Goal: Transaction & Acquisition: Book appointment/travel/reservation

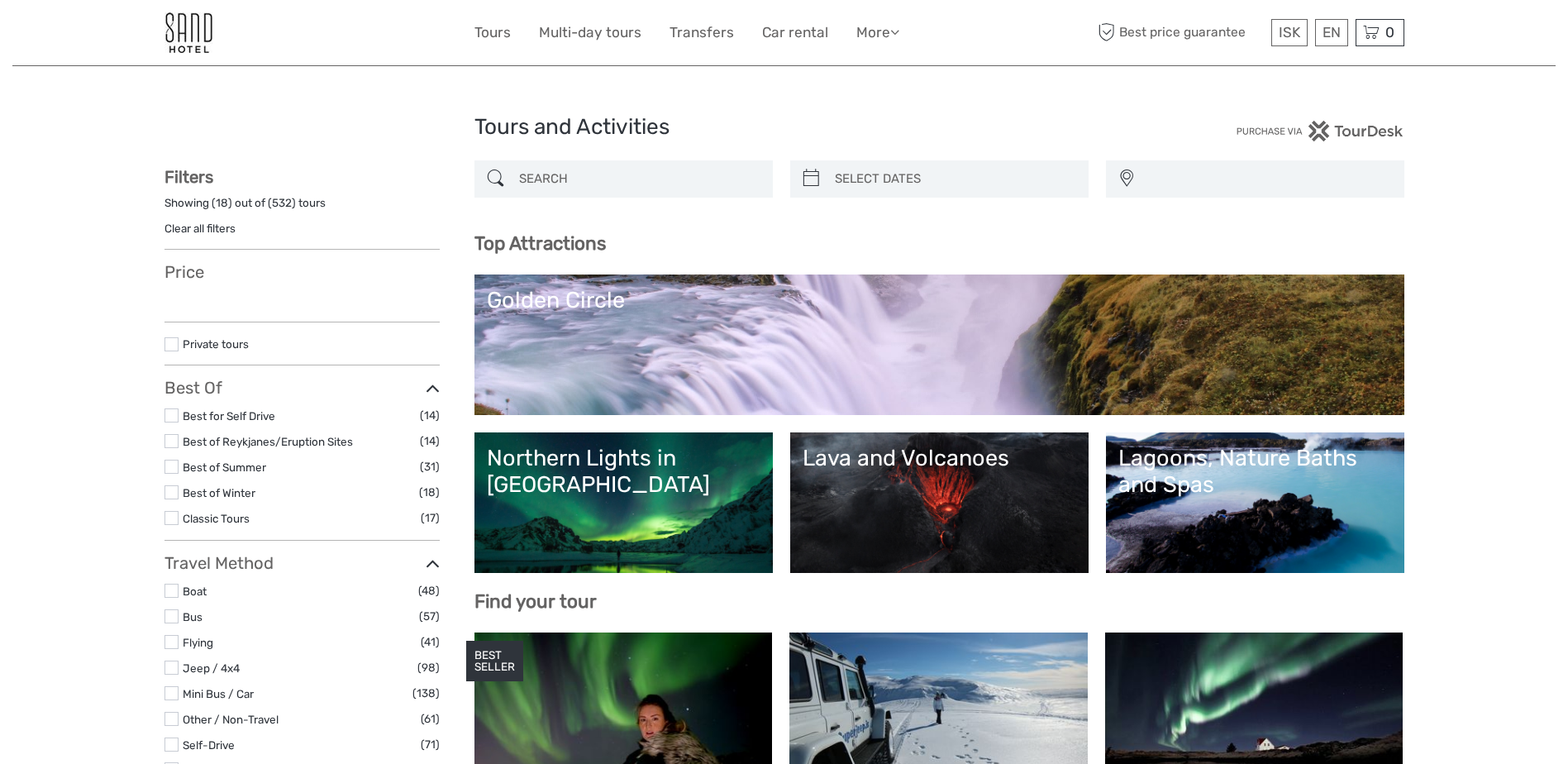
select select
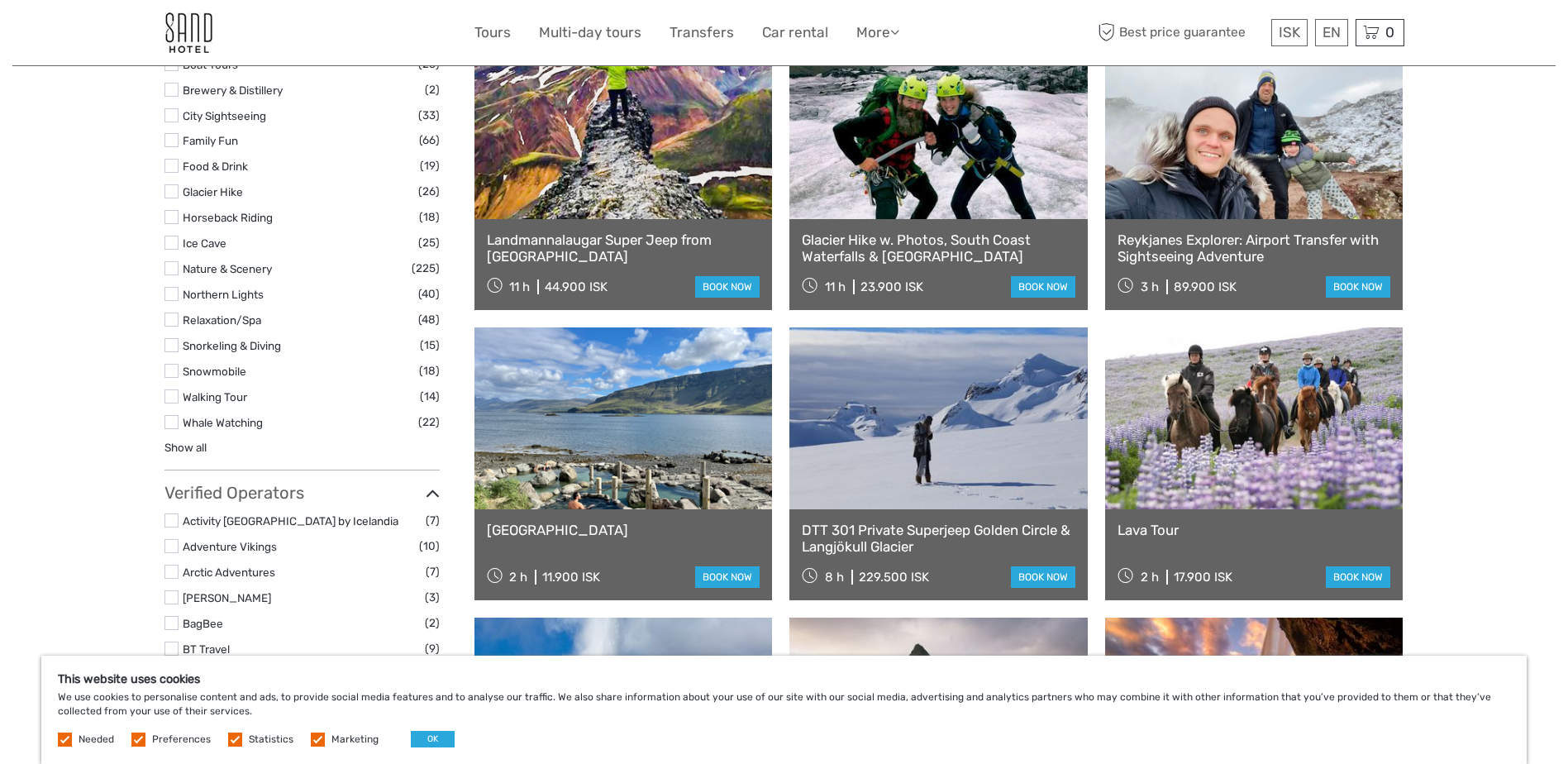
scroll to position [1474, 0]
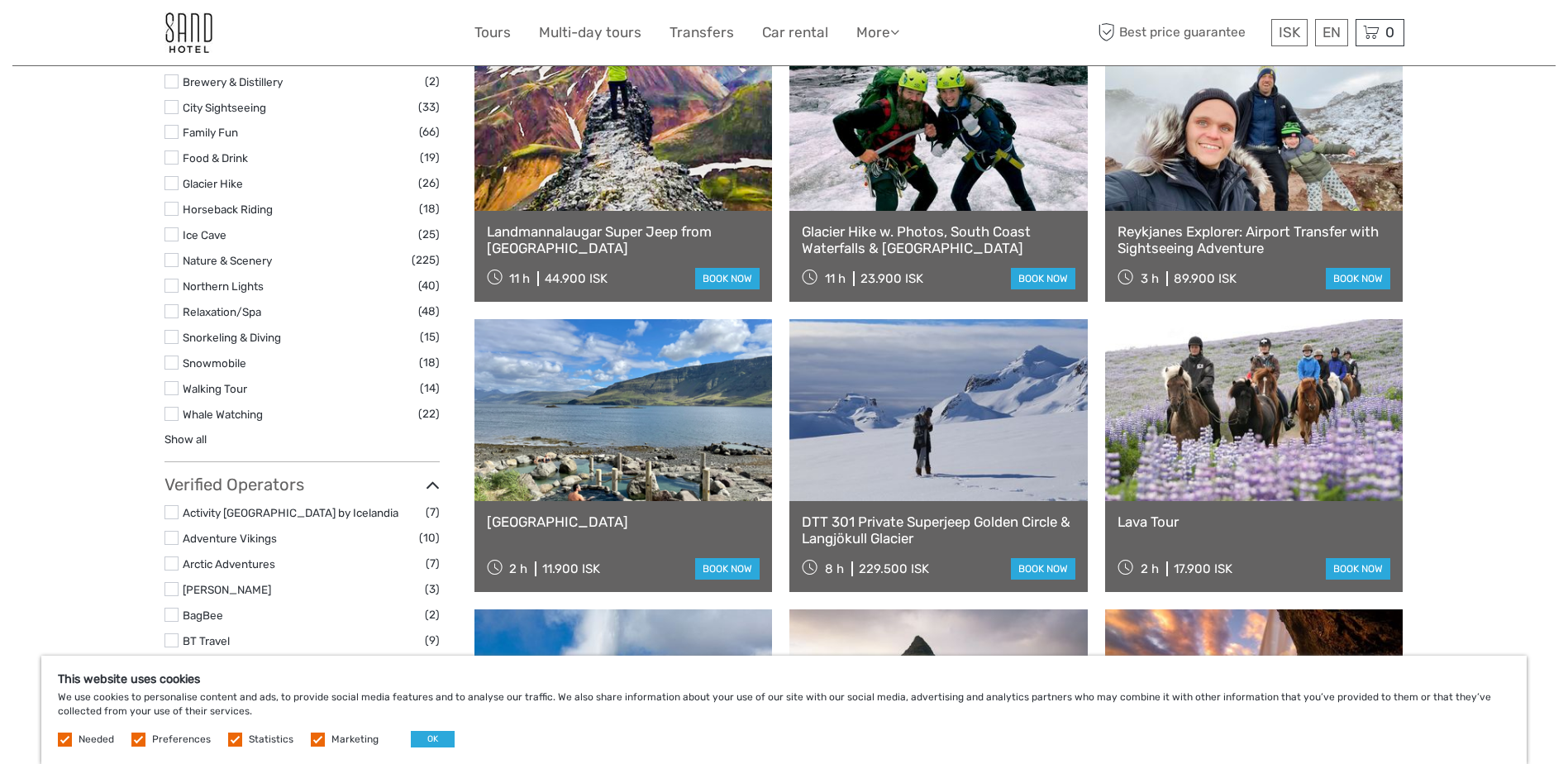
click at [1249, 456] on link at bounding box center [1254, 410] width 298 height 182
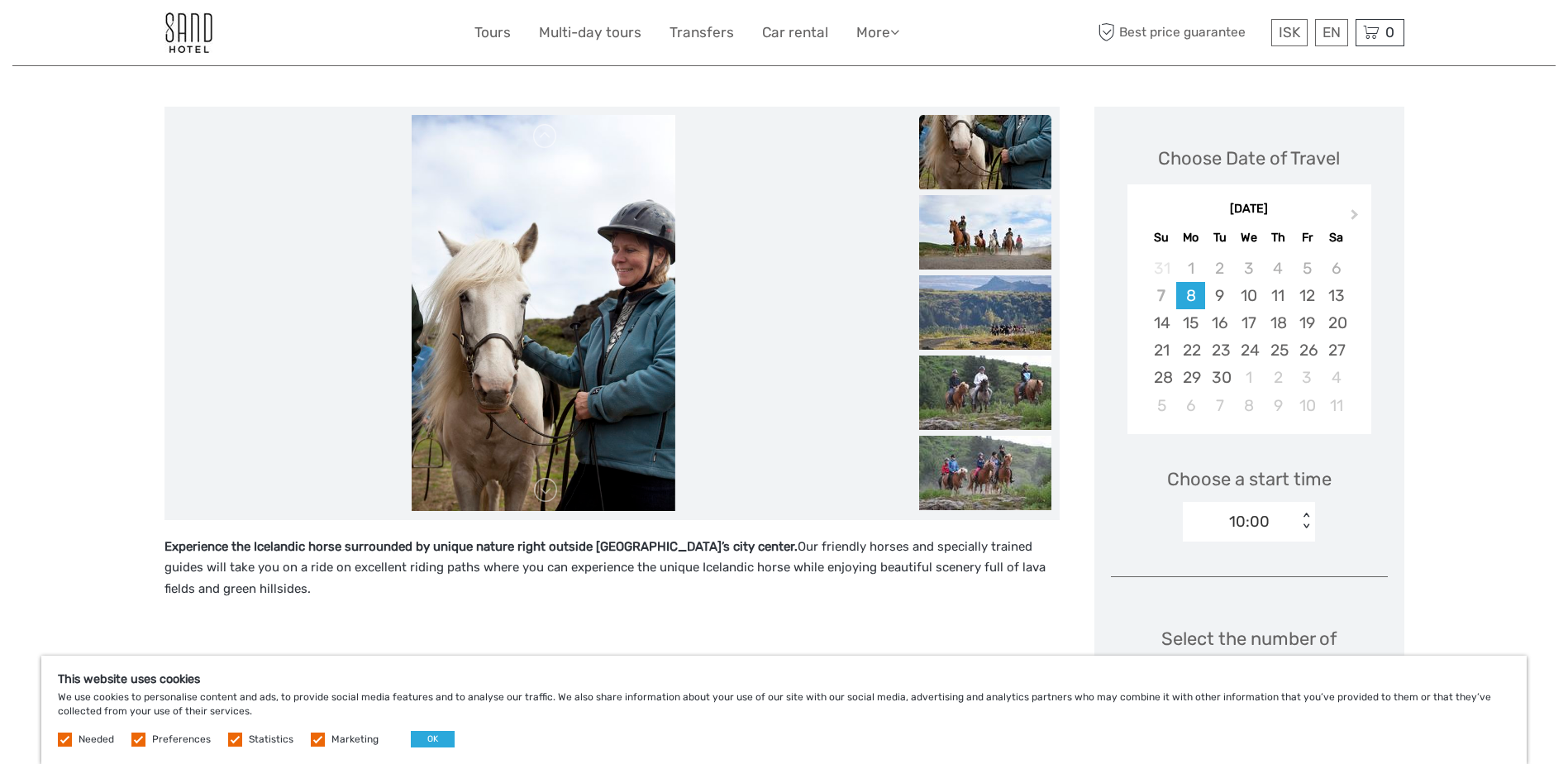
scroll to position [65, 0]
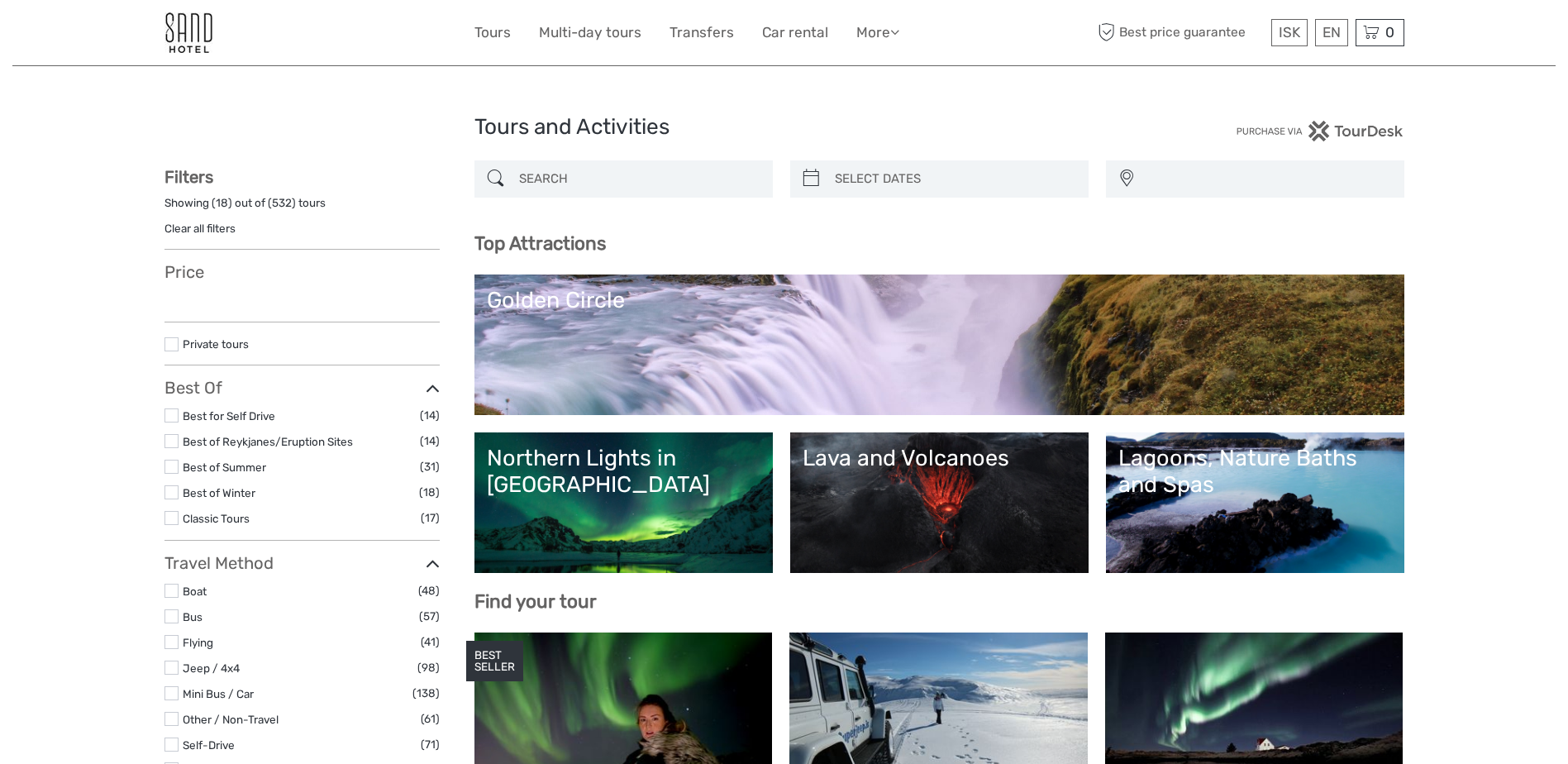
select select
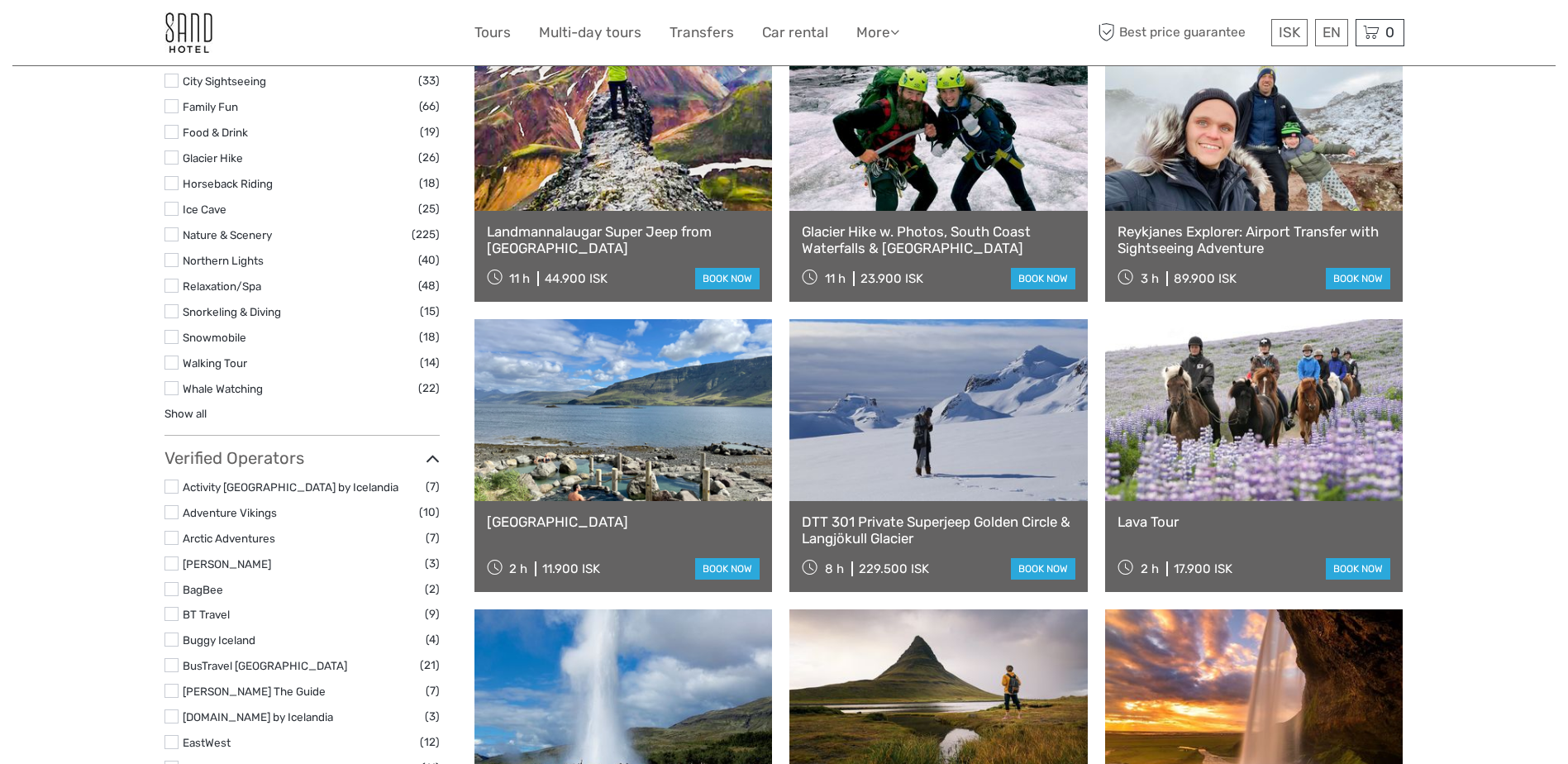
select select
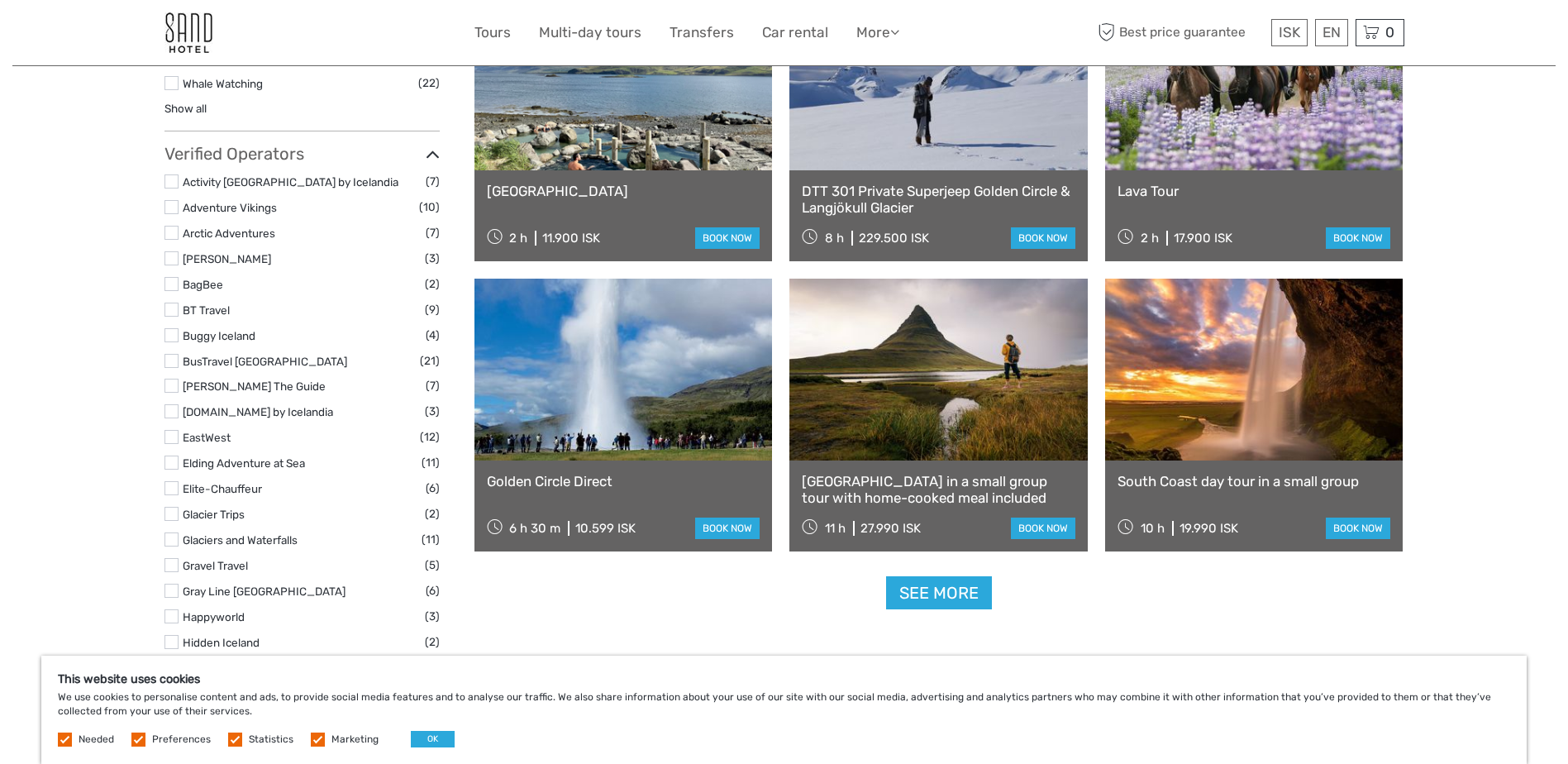
scroll to position [1814, 0]
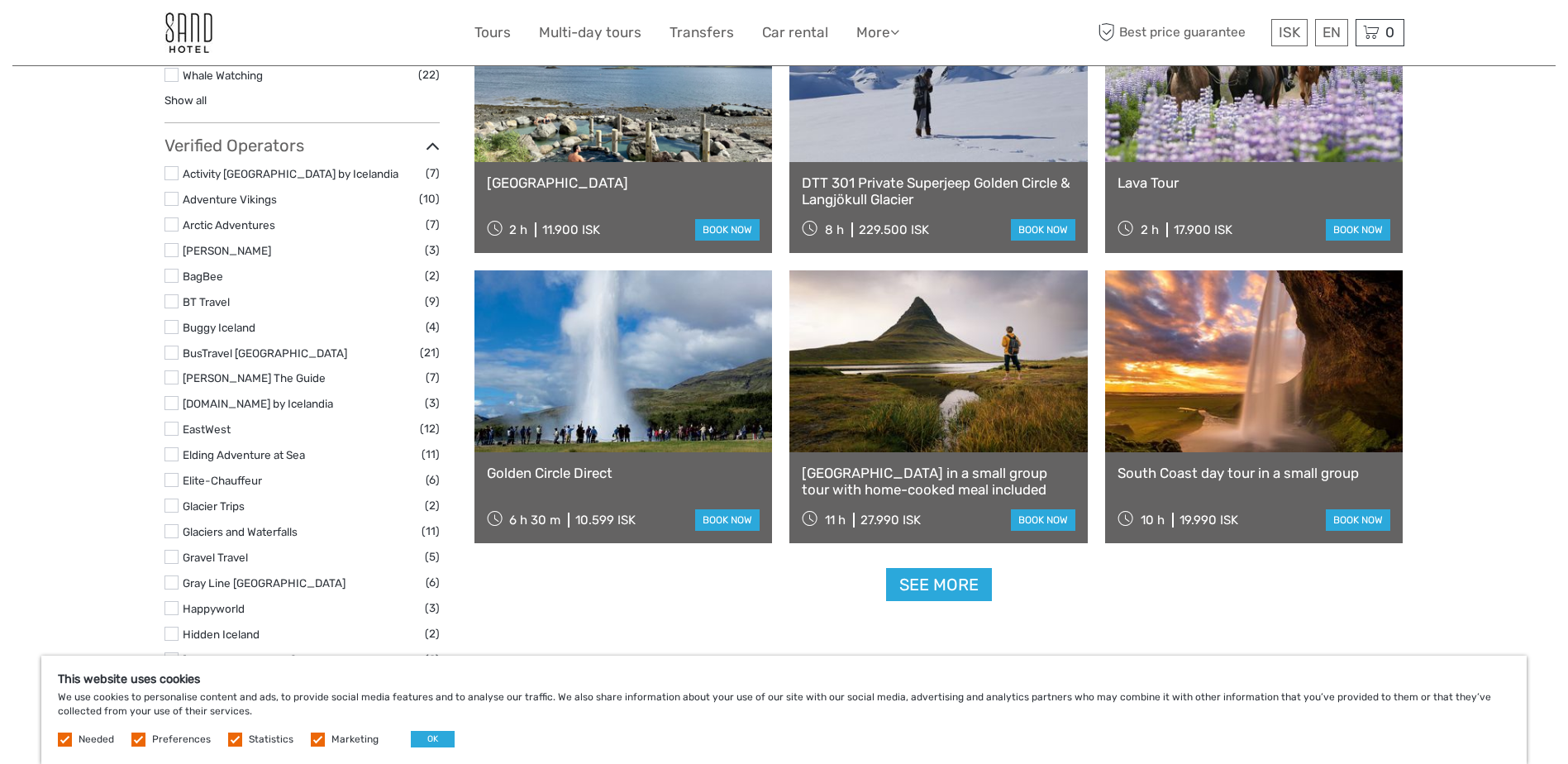
click at [1277, 412] on link at bounding box center [1254, 361] width 298 height 182
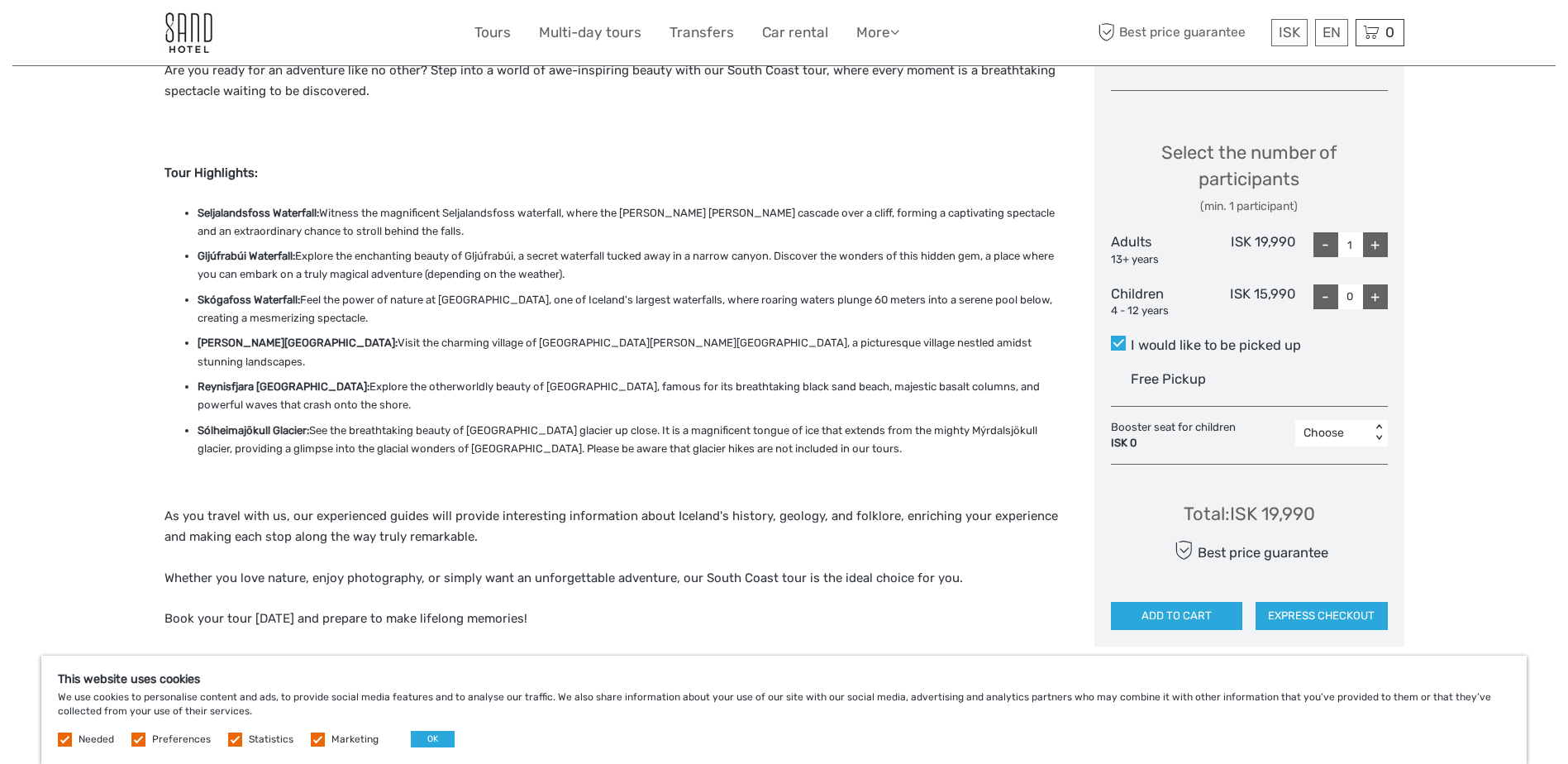
scroll to position [652, 0]
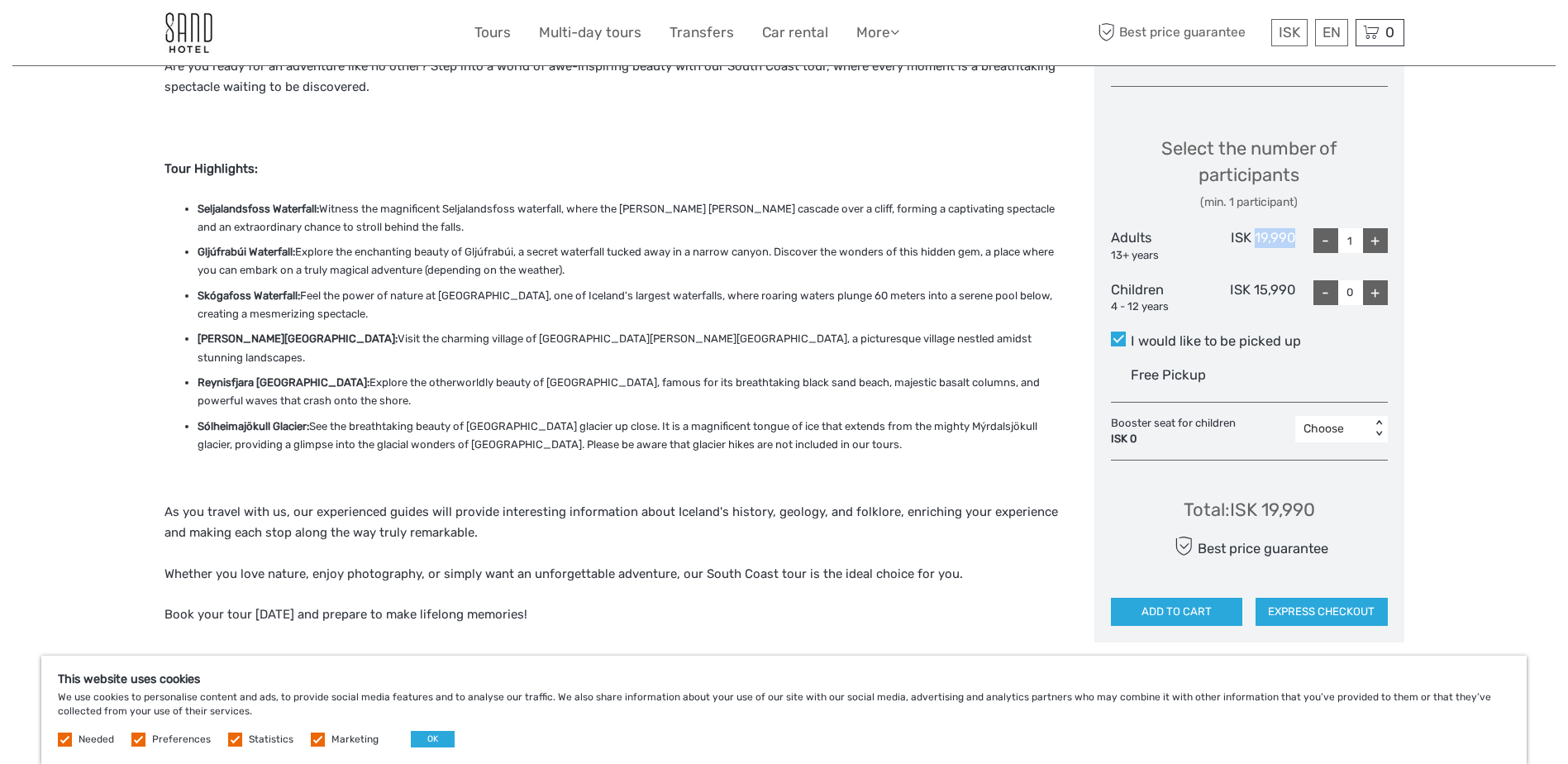
drag, startPoint x: 1255, startPoint y: 234, endPoint x: 1298, endPoint y: 238, distance: 43.2
click at [1298, 238] on div "Adults 13+ years ISK 19,990 - 1 +" at bounding box center [1250, 245] width 277 height 35
copy div "19,990"
drag, startPoint x: 1559, startPoint y: 22, endPoint x: 1555, endPoint y: 34, distance: 12.6
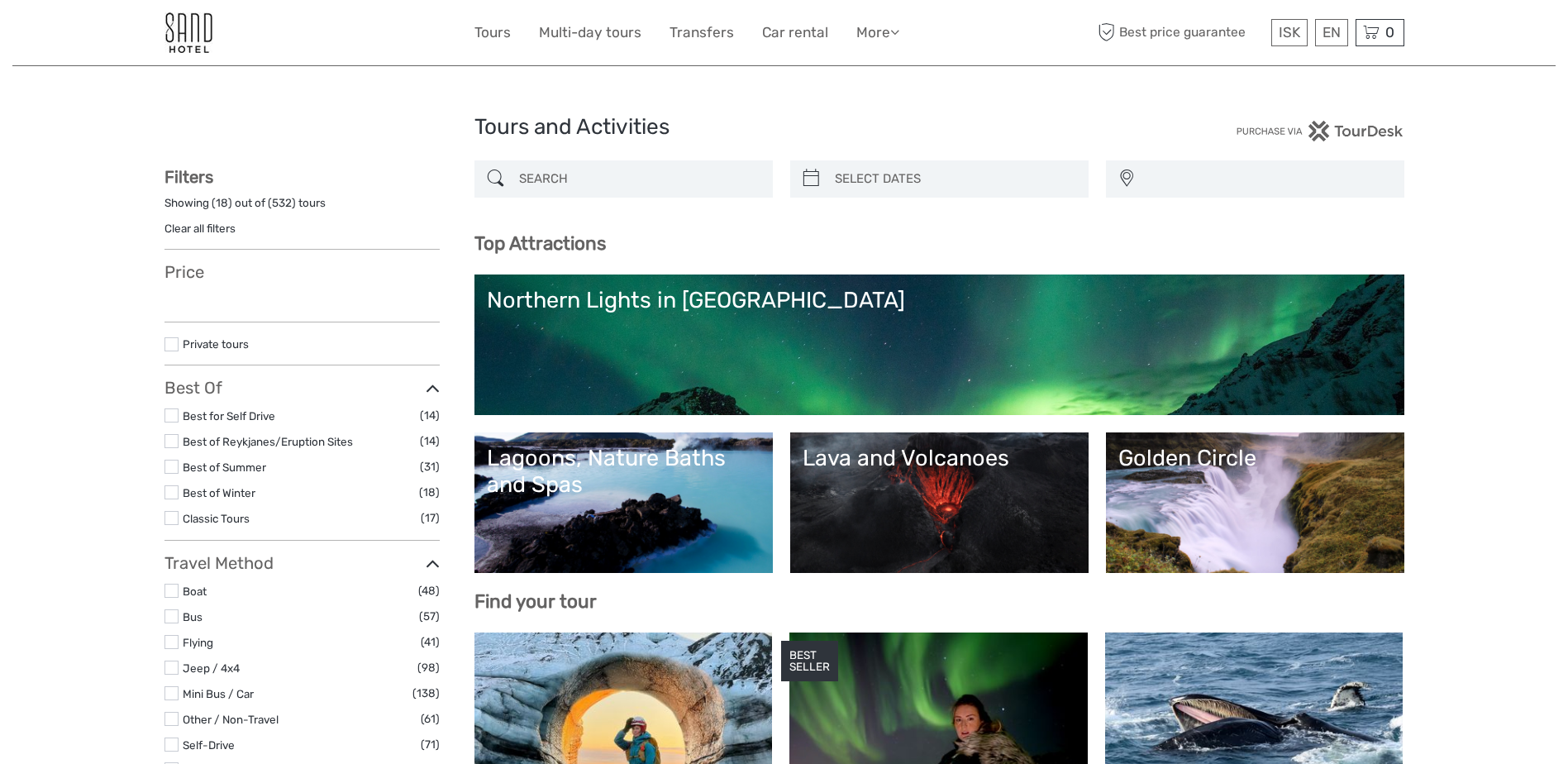
select select
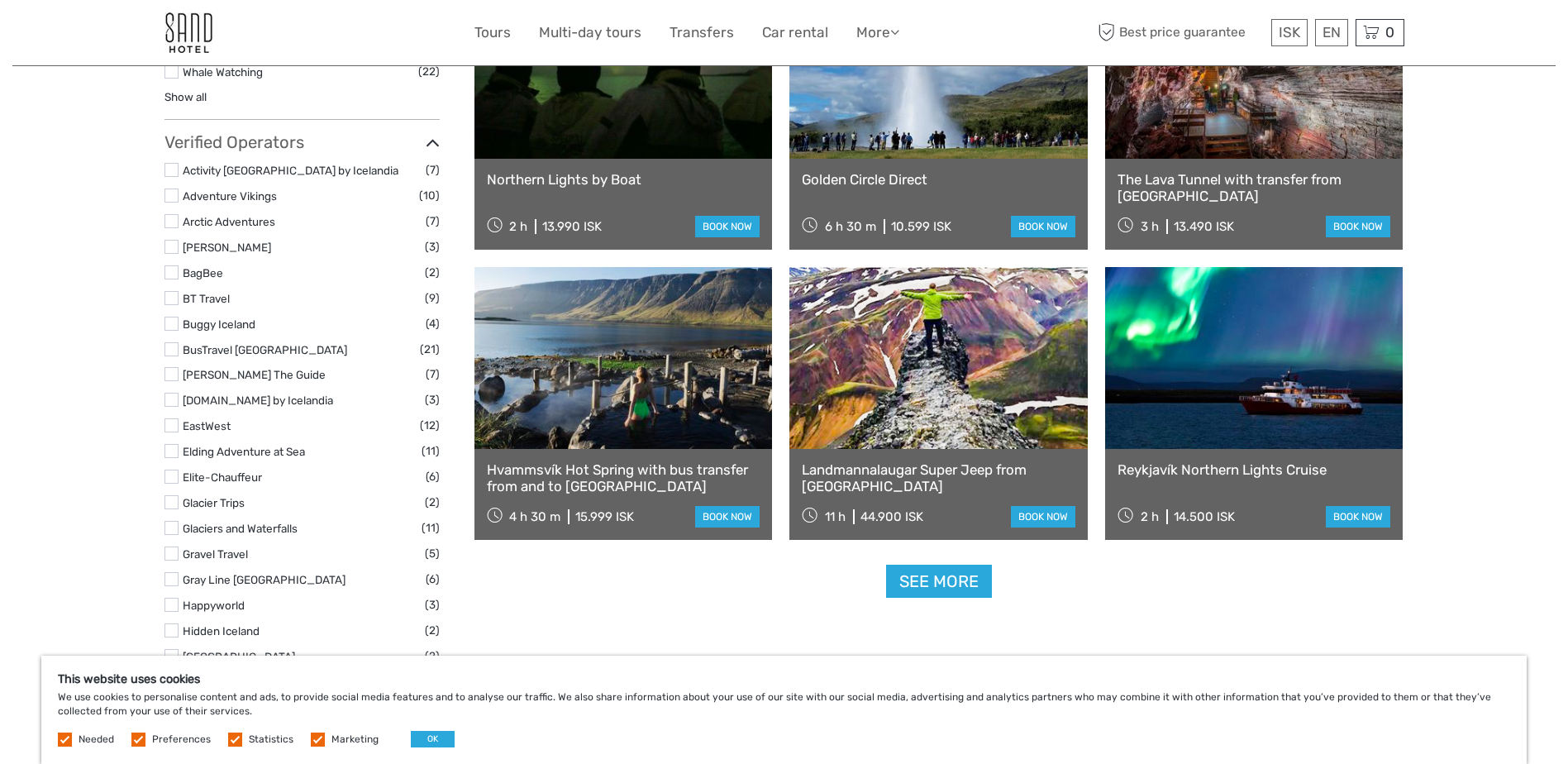
scroll to position [1820, 0]
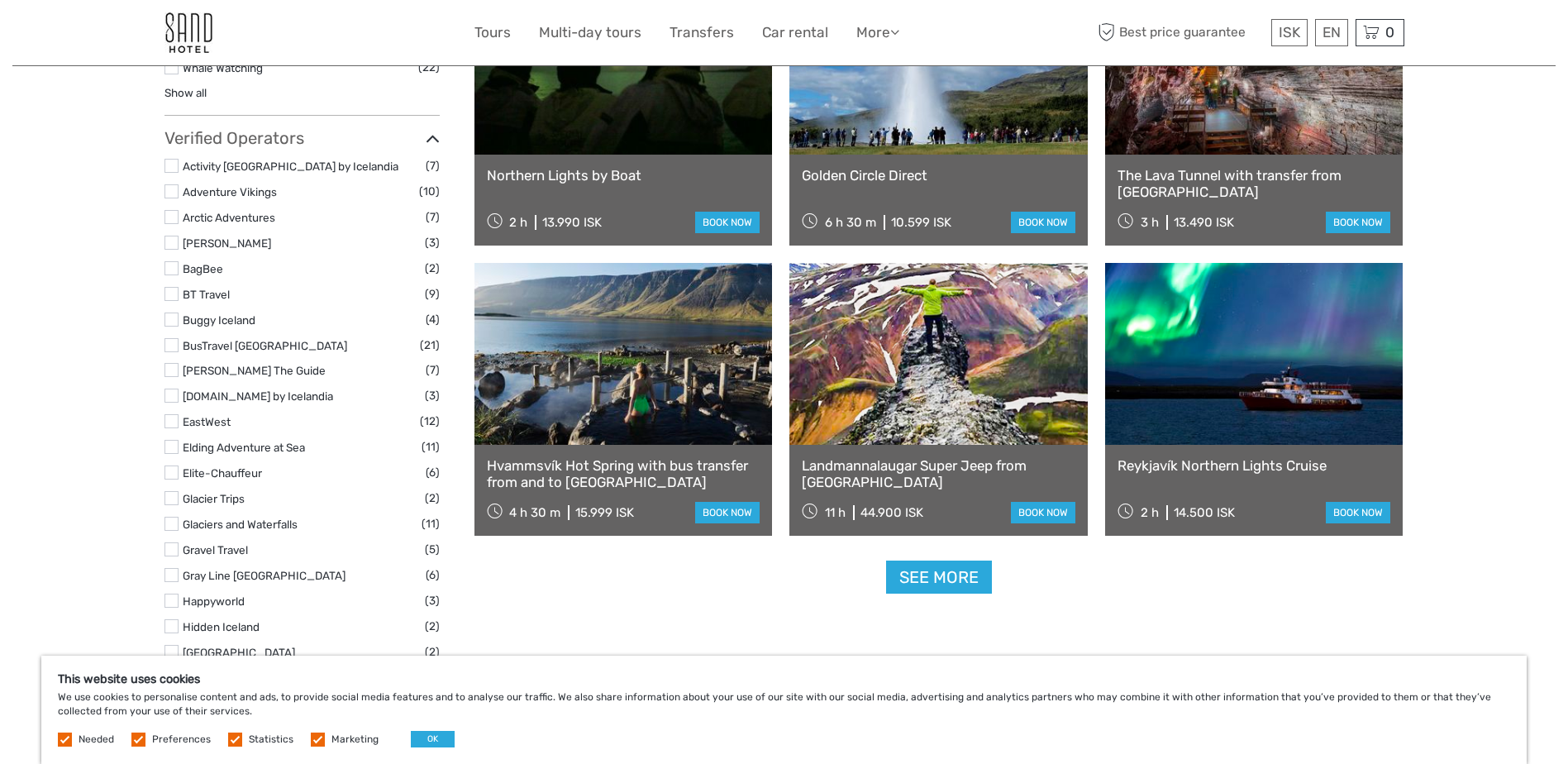
click at [937, 570] on link "See more" at bounding box center [939, 577] width 106 height 34
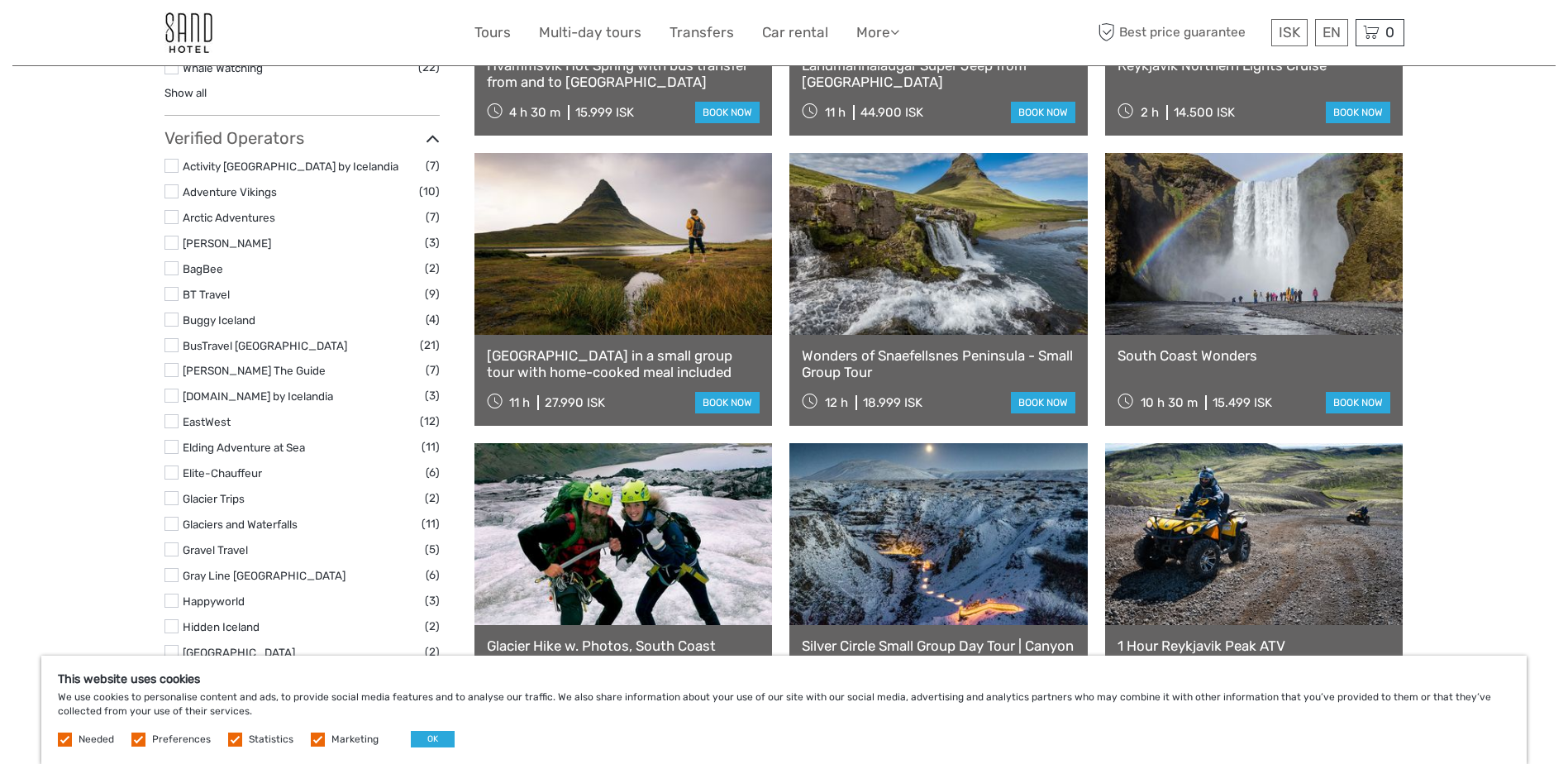
click at [1282, 356] on link "South Coast Wonders" at bounding box center [1255, 356] width 274 height 17
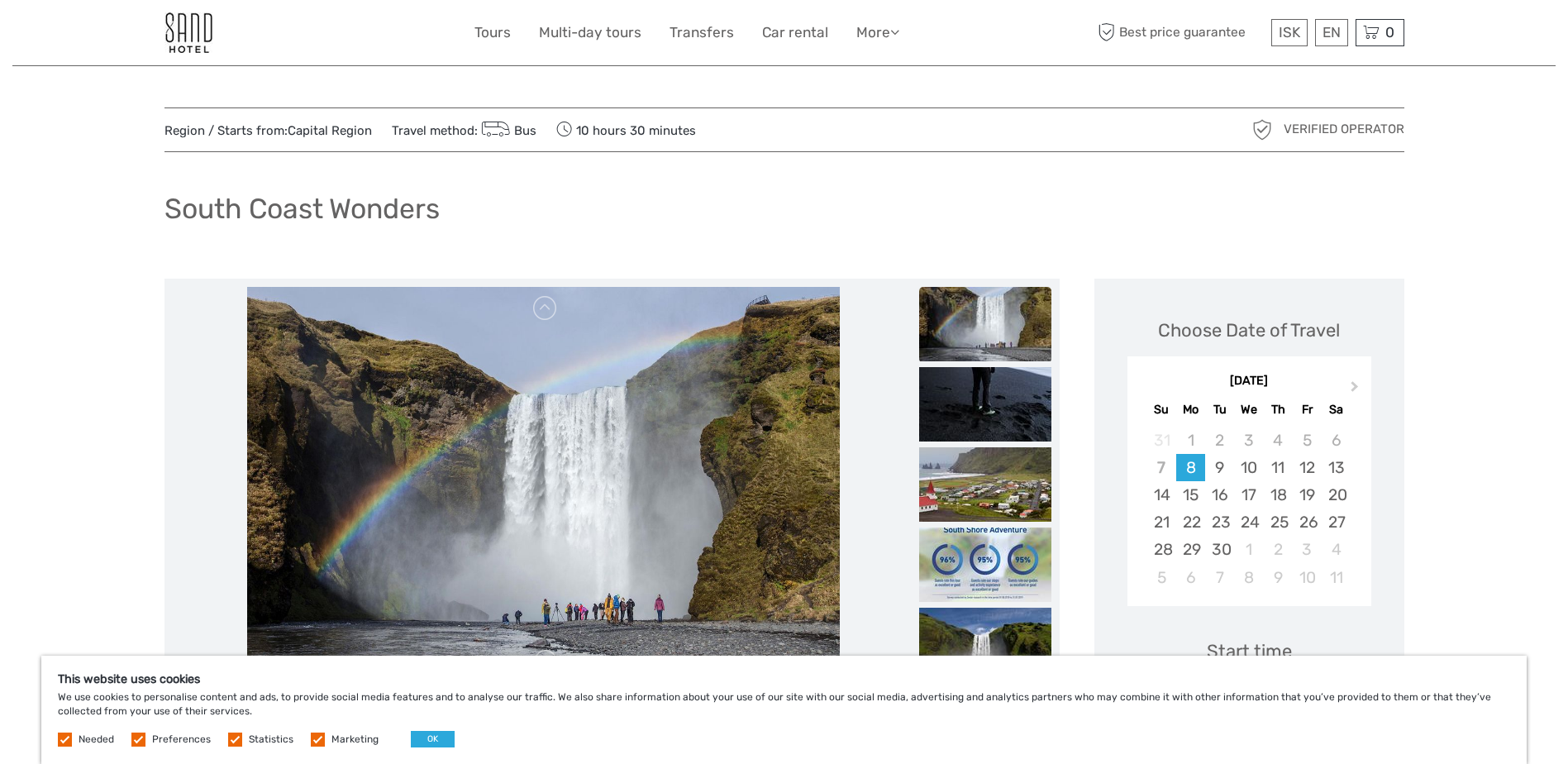
drag, startPoint x: 1567, startPoint y: 172, endPoint x: 1565, endPoint y: 208, distance: 36.1
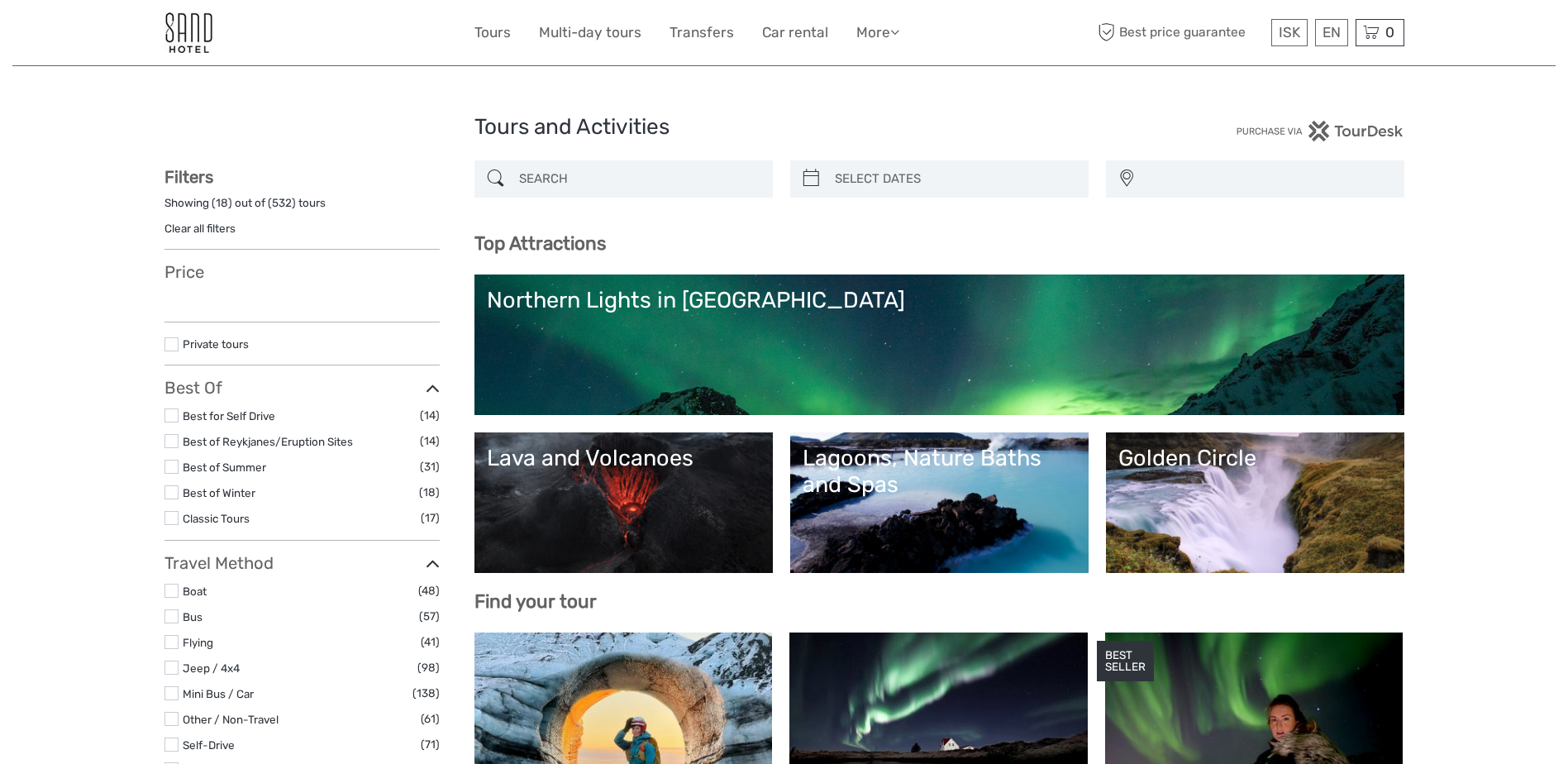
select select
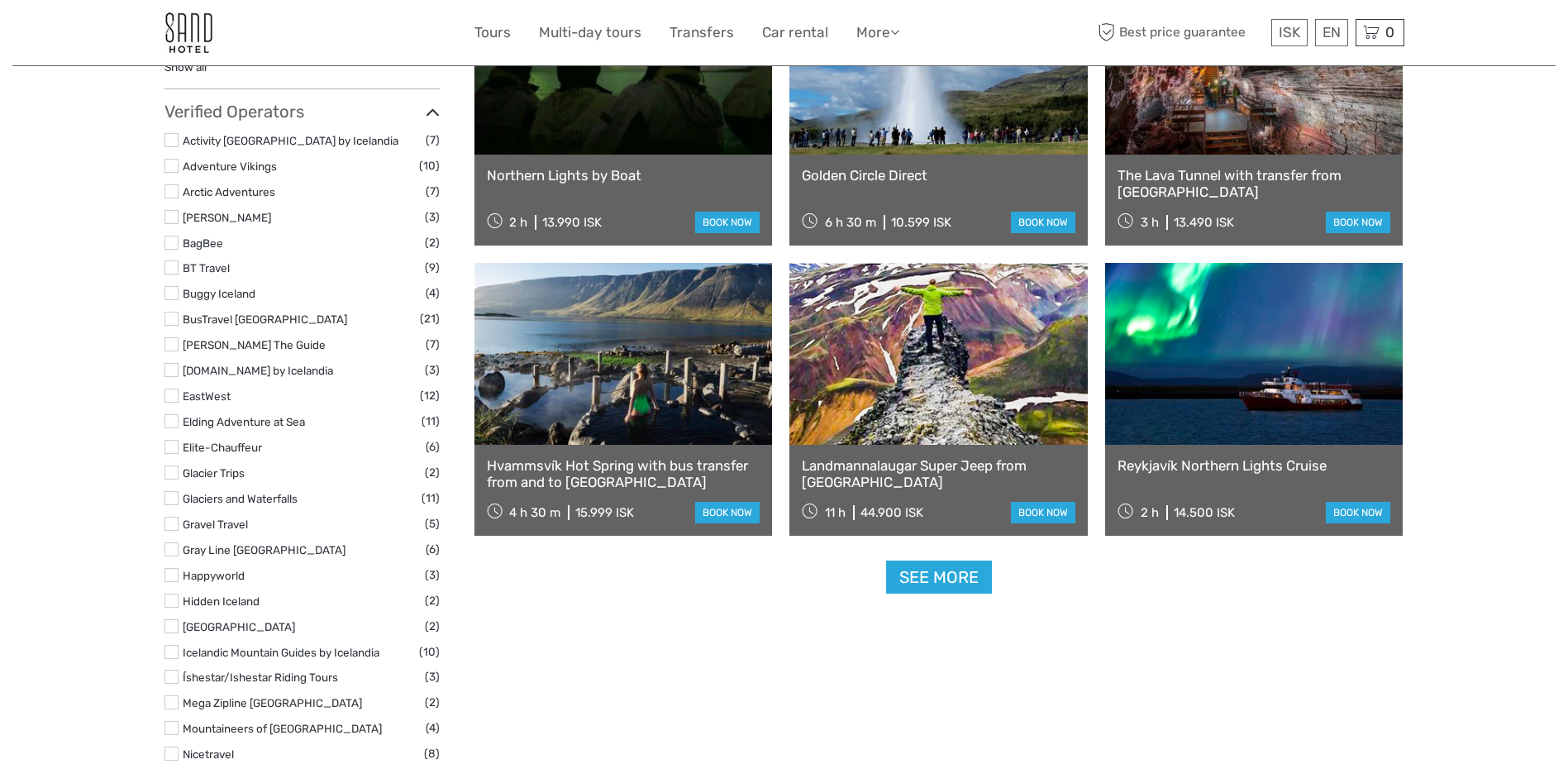
select select
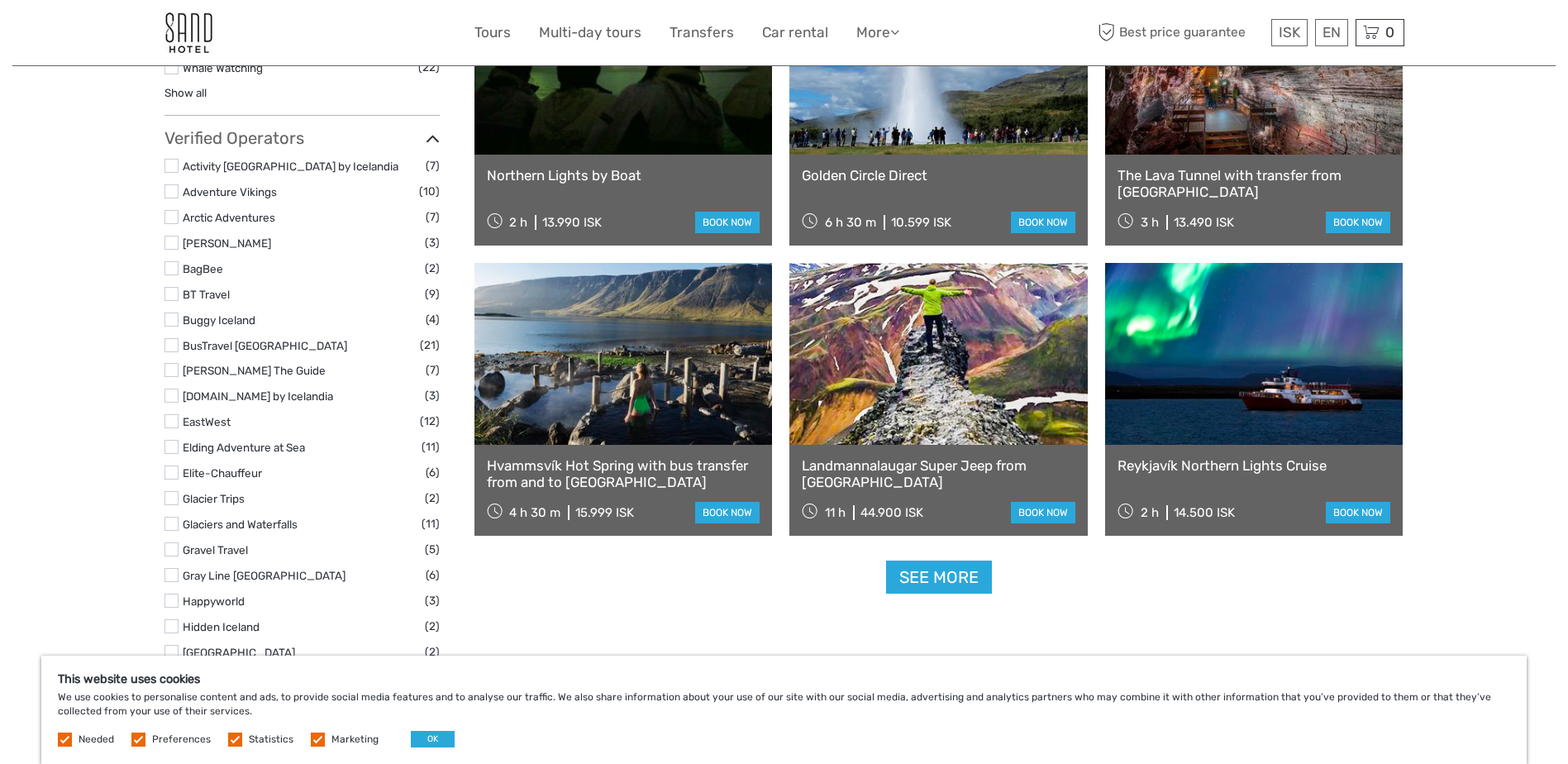
scroll to position [0, 0]
click at [939, 572] on link "See more" at bounding box center [939, 577] width 106 height 34
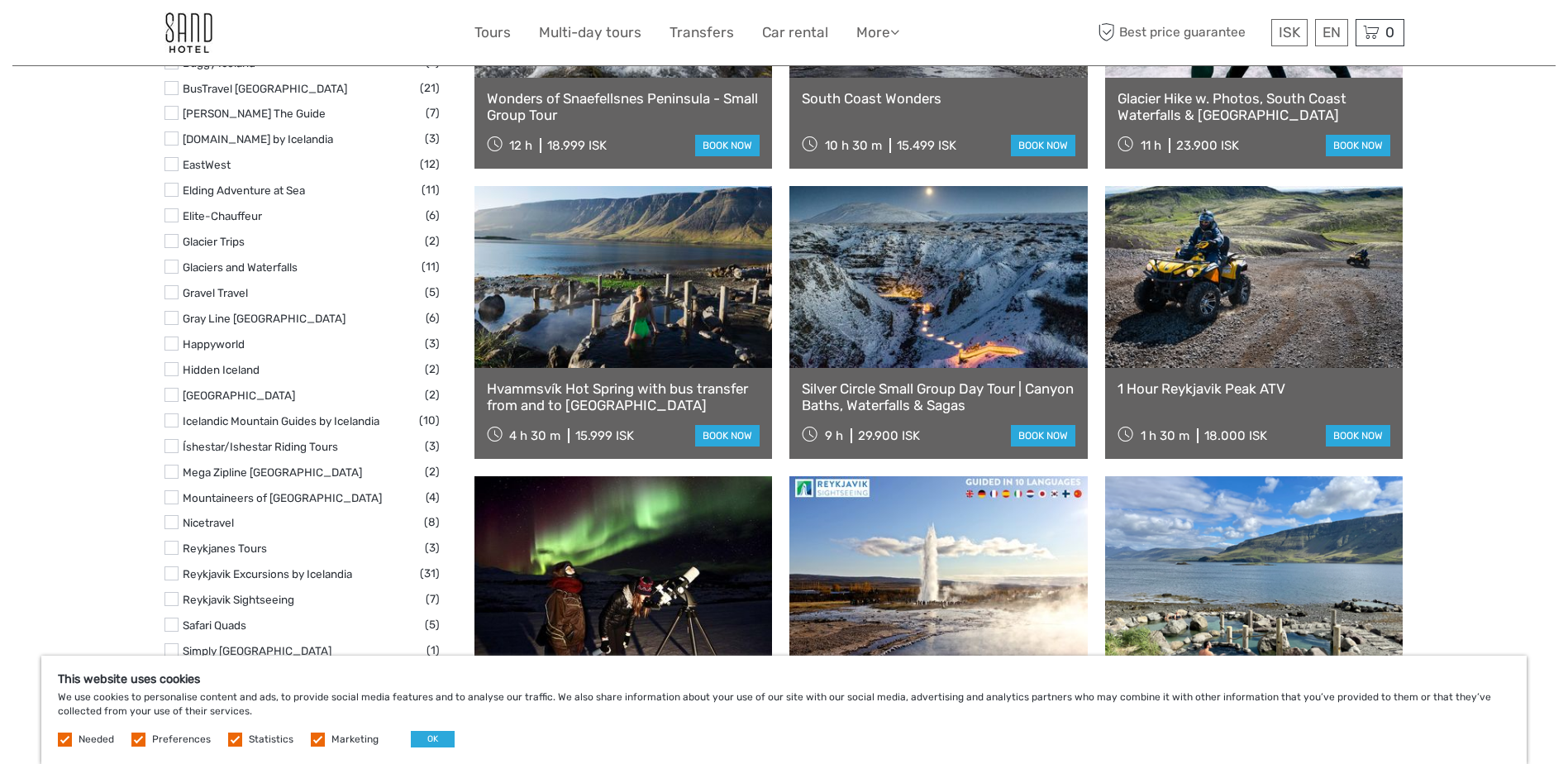
scroll to position [2068, 0]
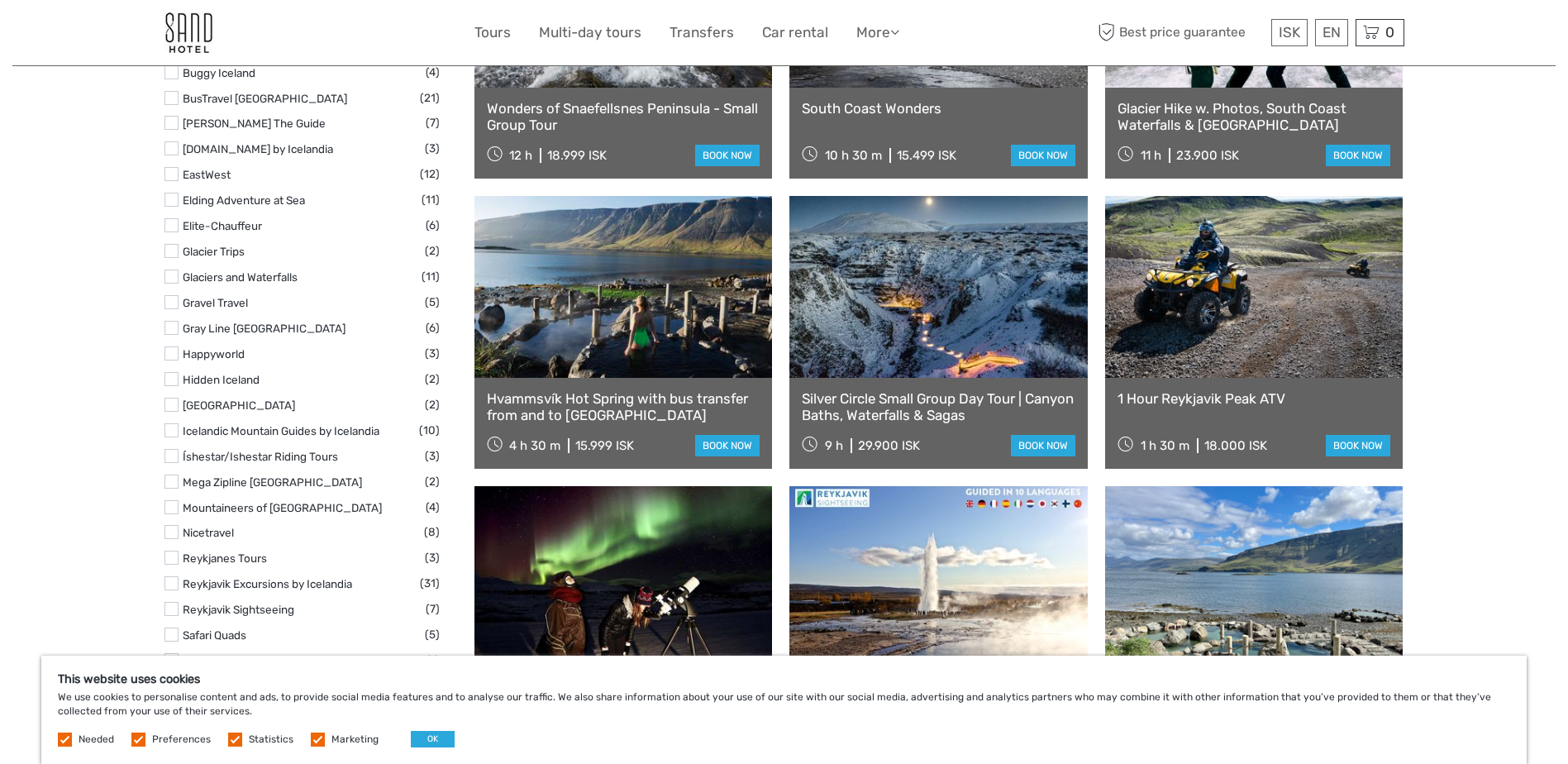
click at [894, 351] on link at bounding box center [938, 286] width 298 height 182
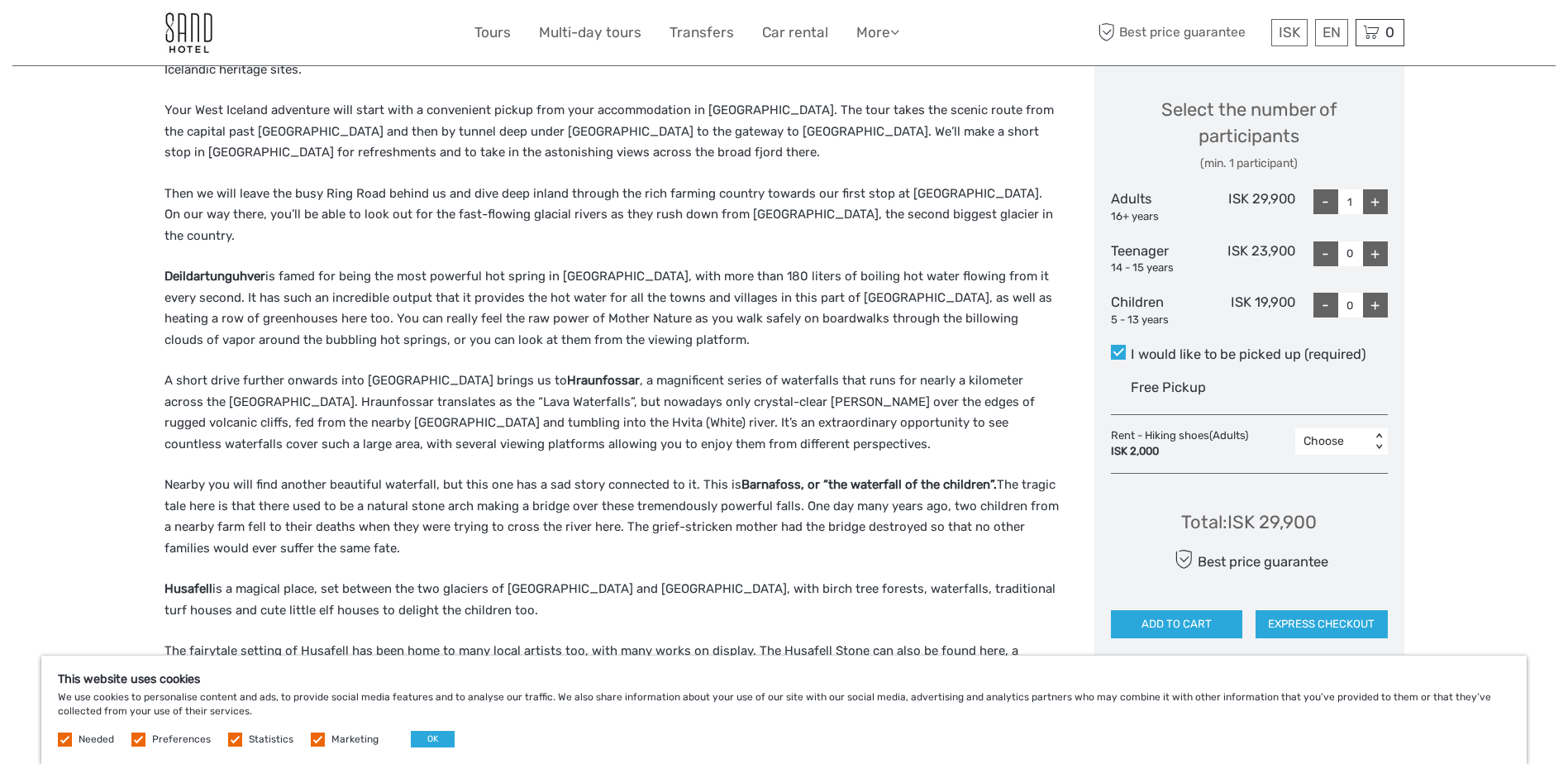
scroll to position [489, 0]
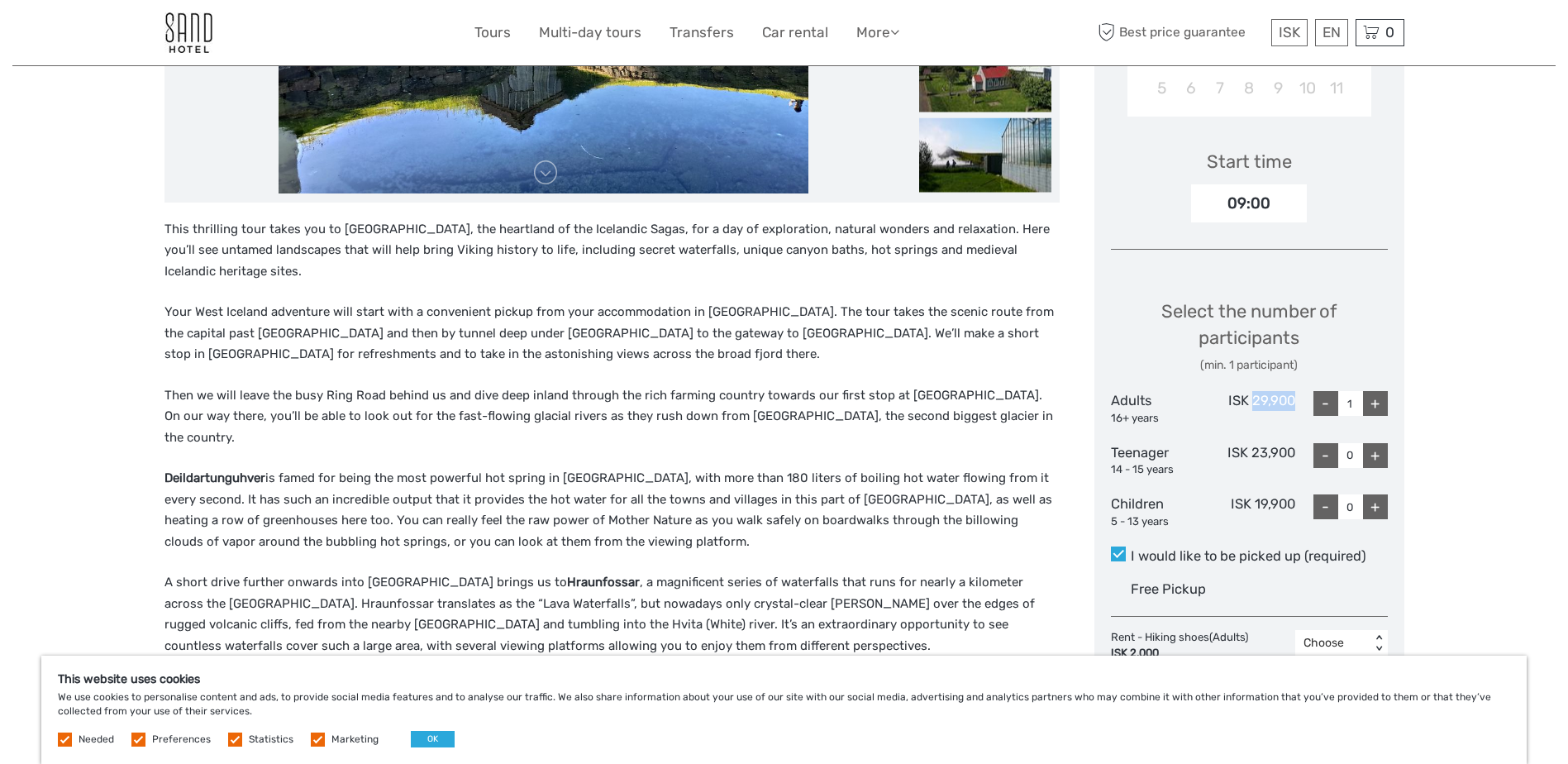
drag, startPoint x: 1252, startPoint y: 401, endPoint x: 1299, endPoint y: 398, distance: 47.1
click at [1299, 398] on div "Adults 16+ years ISK 29,900 - 1 +" at bounding box center [1250, 408] width 277 height 35
copy div "29,900"
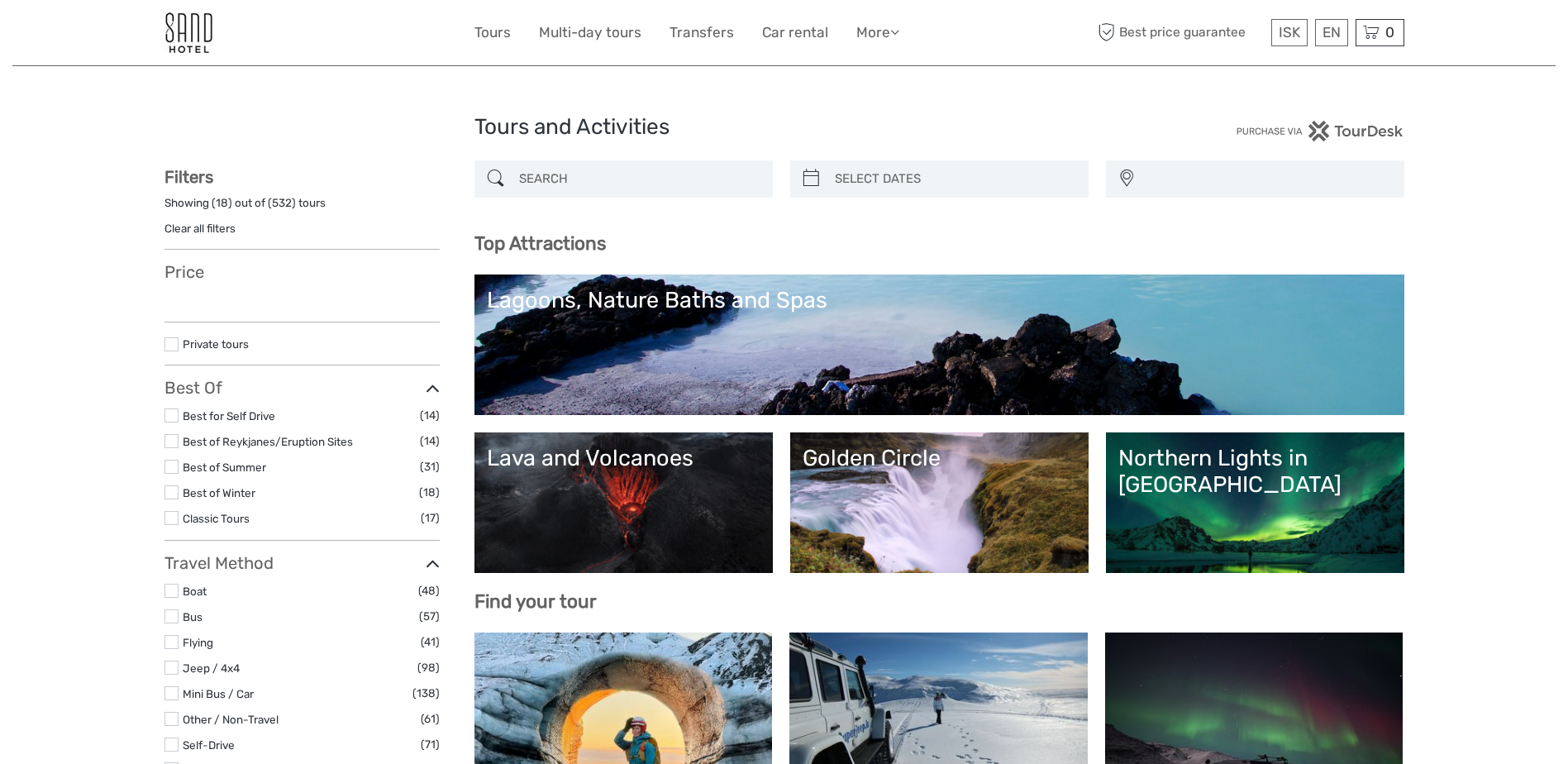
select select
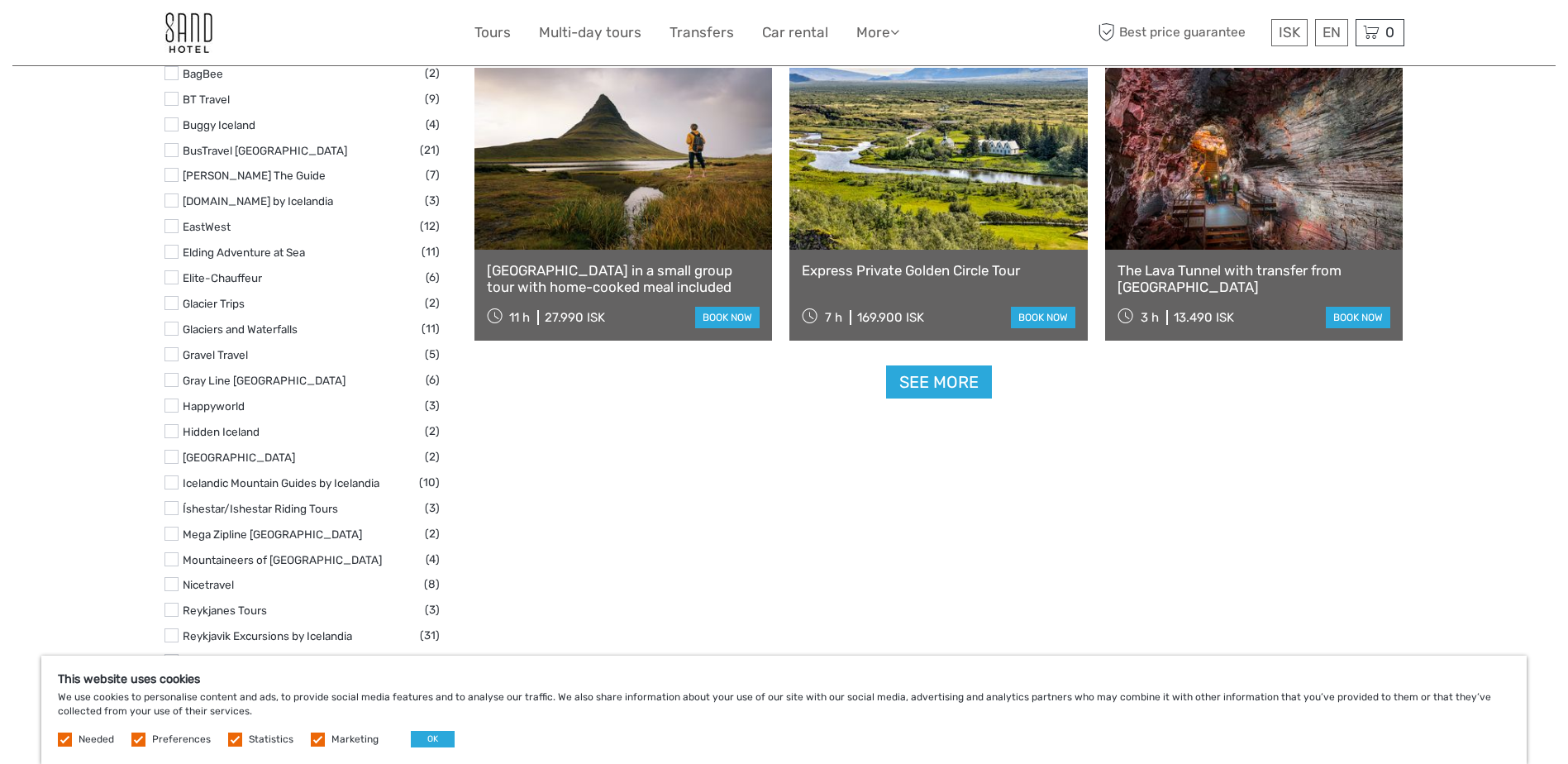
scroll to position [1996, 0]
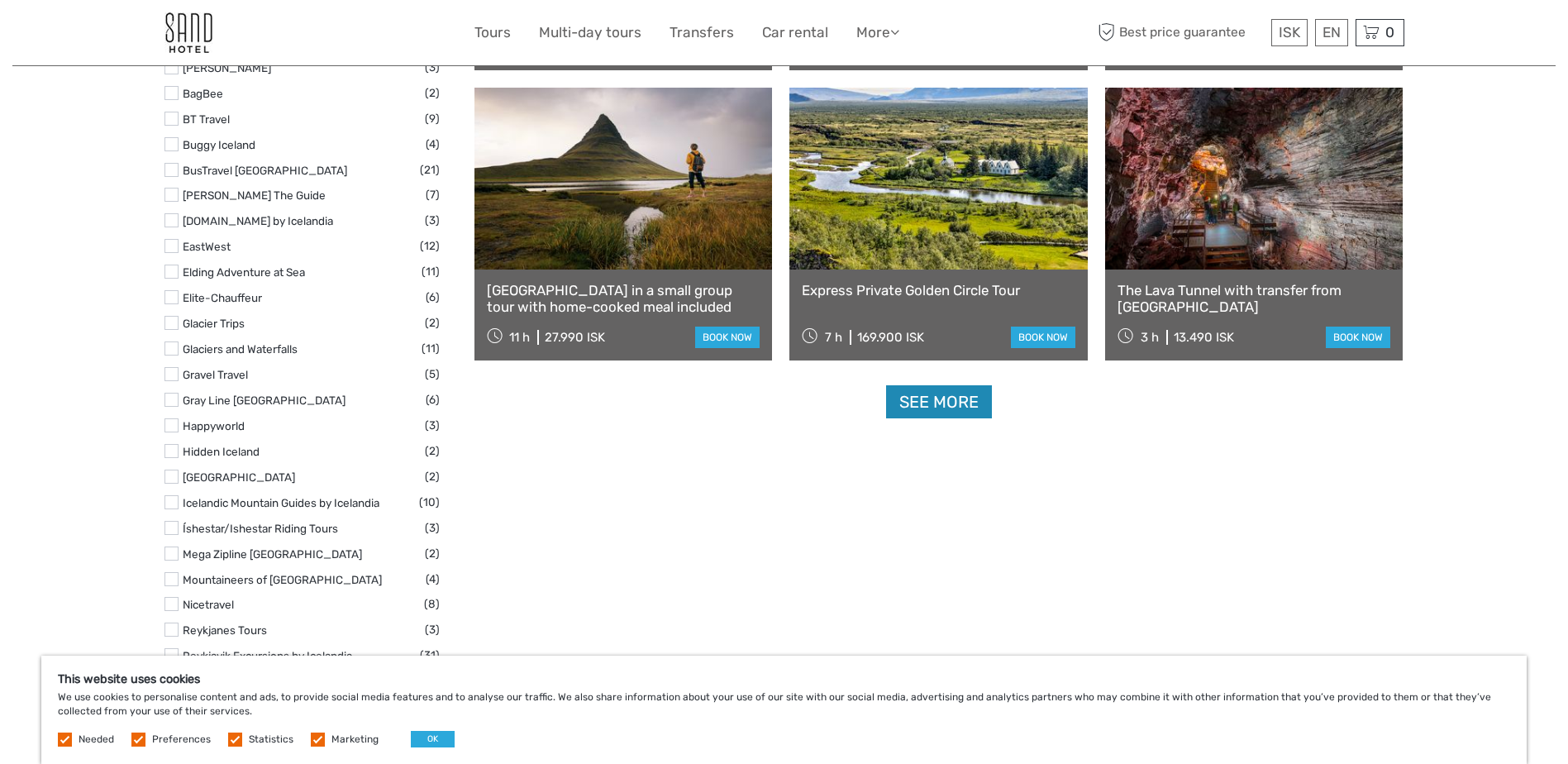
click at [934, 401] on link "See more" at bounding box center [939, 402] width 106 height 34
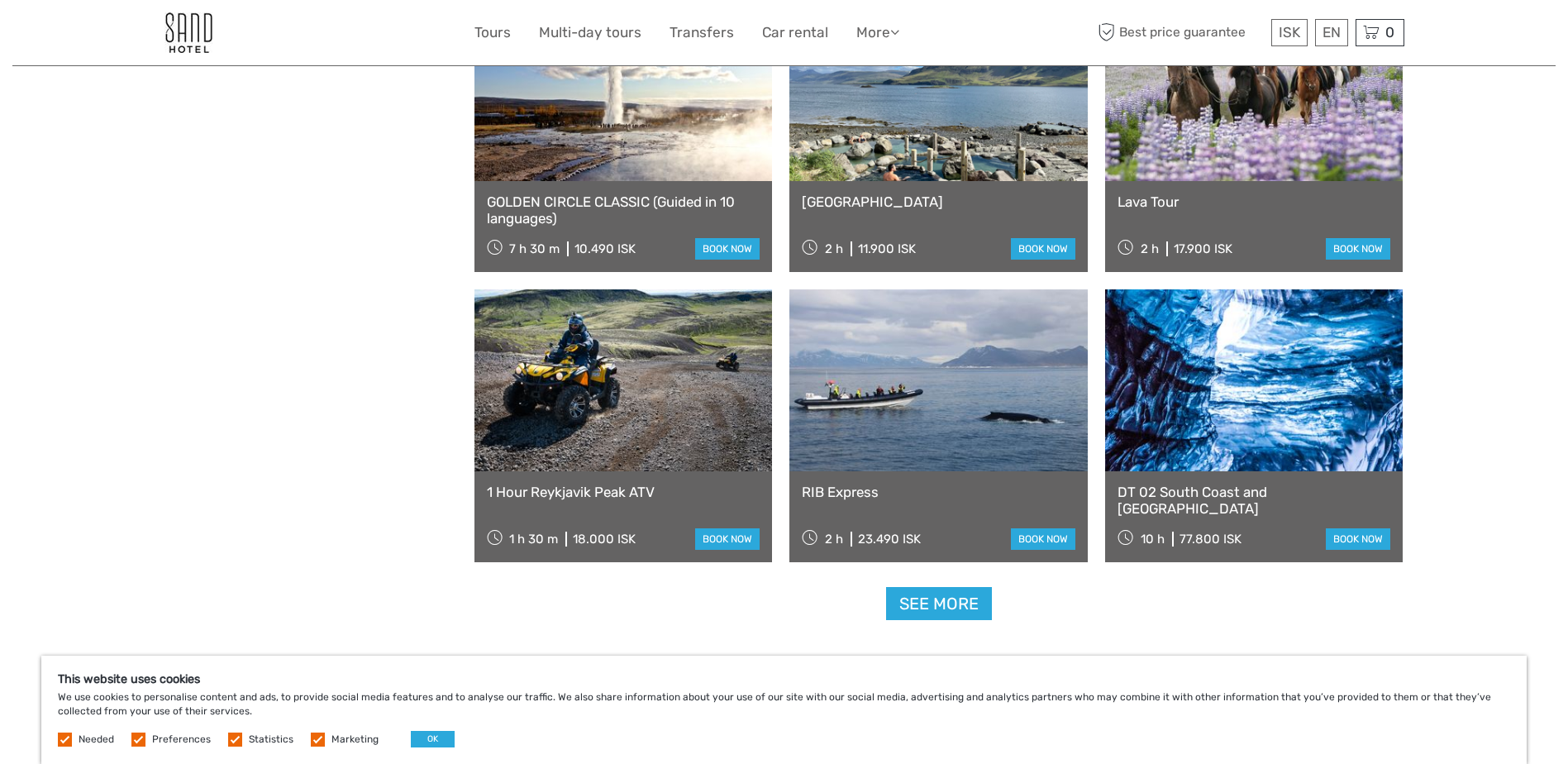
scroll to position [3141, 0]
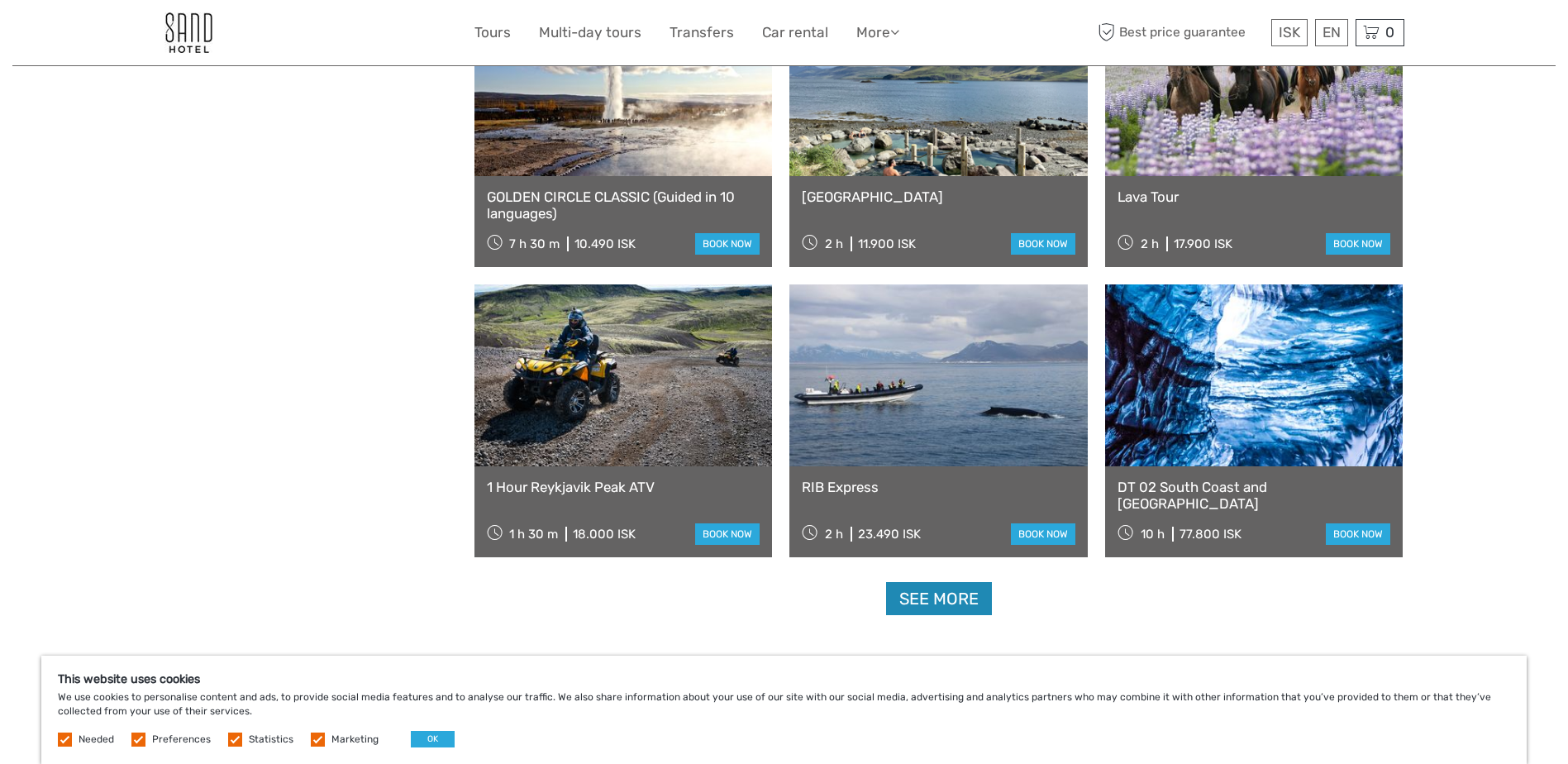
click at [951, 602] on link "See more" at bounding box center [939, 599] width 106 height 34
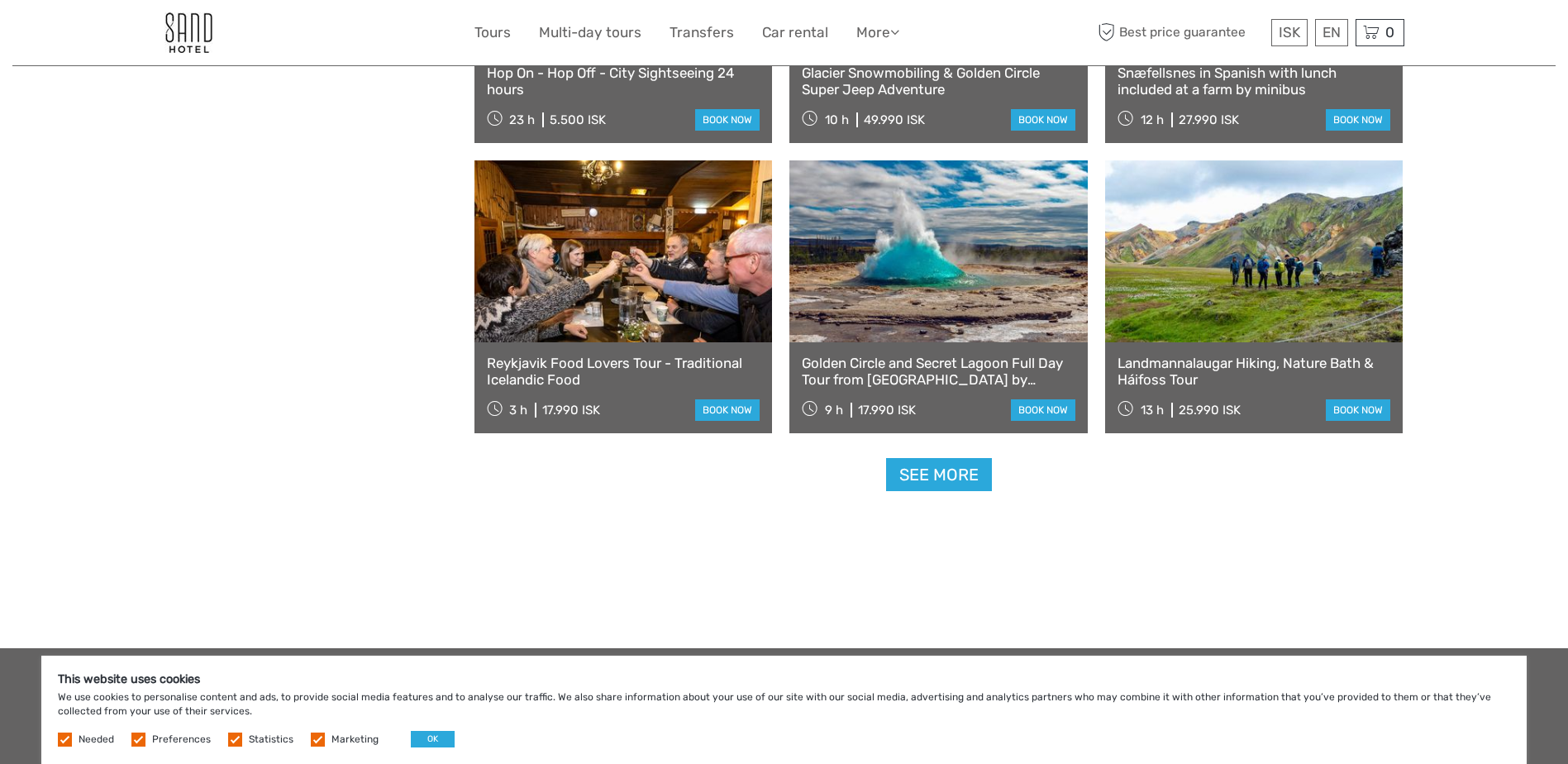
scroll to position [5094, 0]
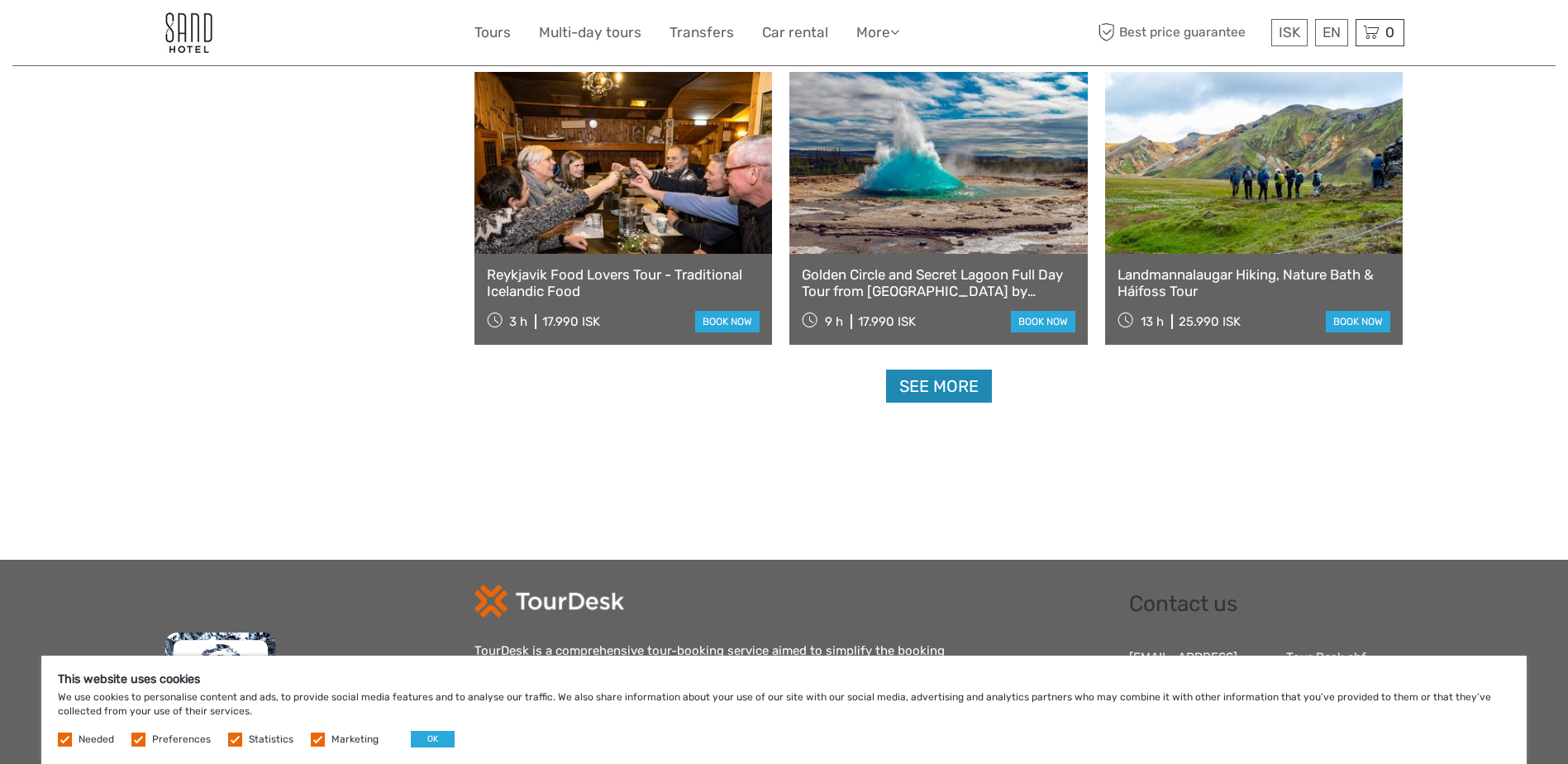
click at [946, 384] on link "See more" at bounding box center [939, 386] width 106 height 34
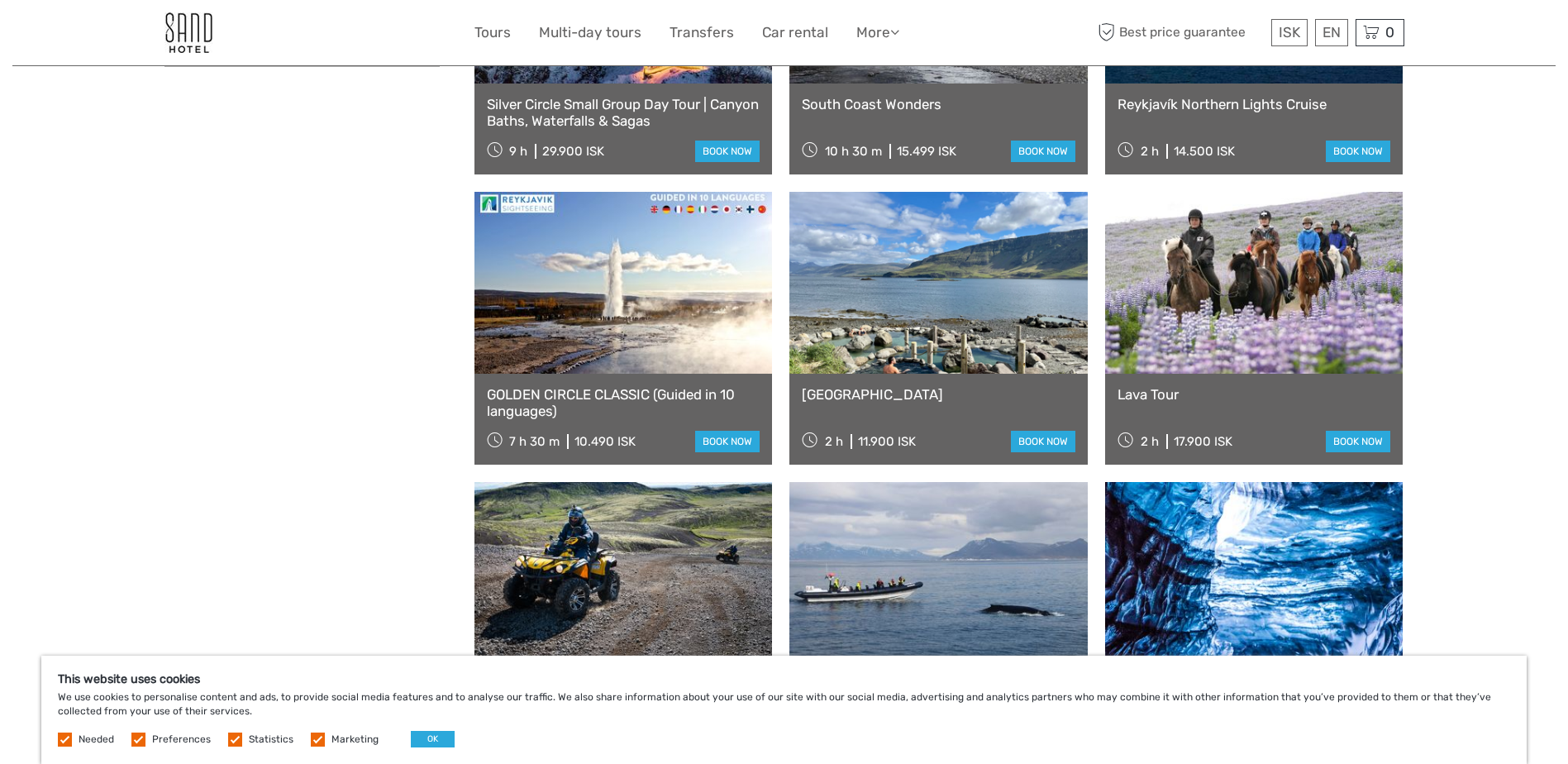
scroll to position [2917, 0]
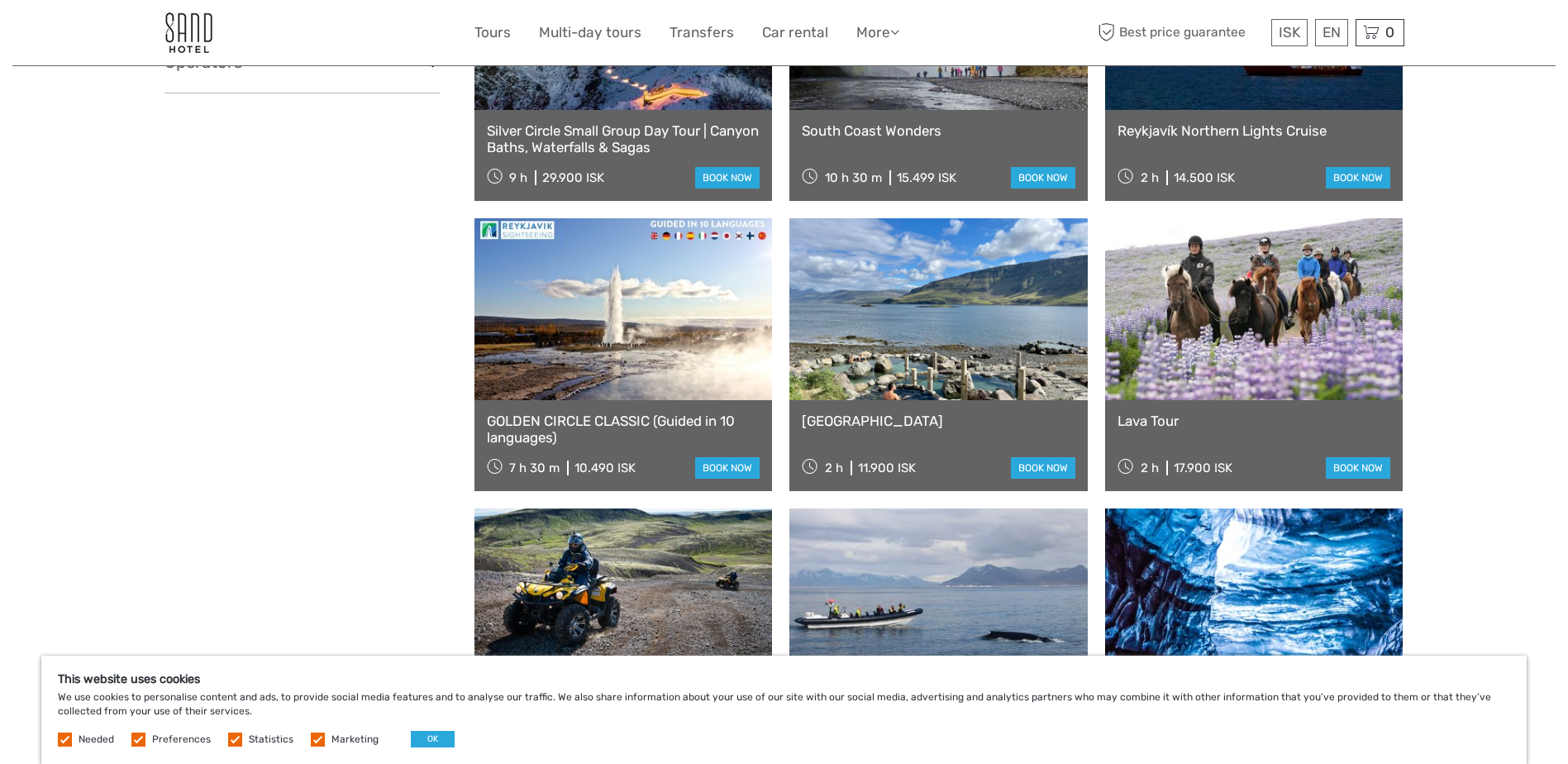
drag, startPoint x: 1553, startPoint y: 328, endPoint x: 1550, endPoint y: 304, distance: 24.2
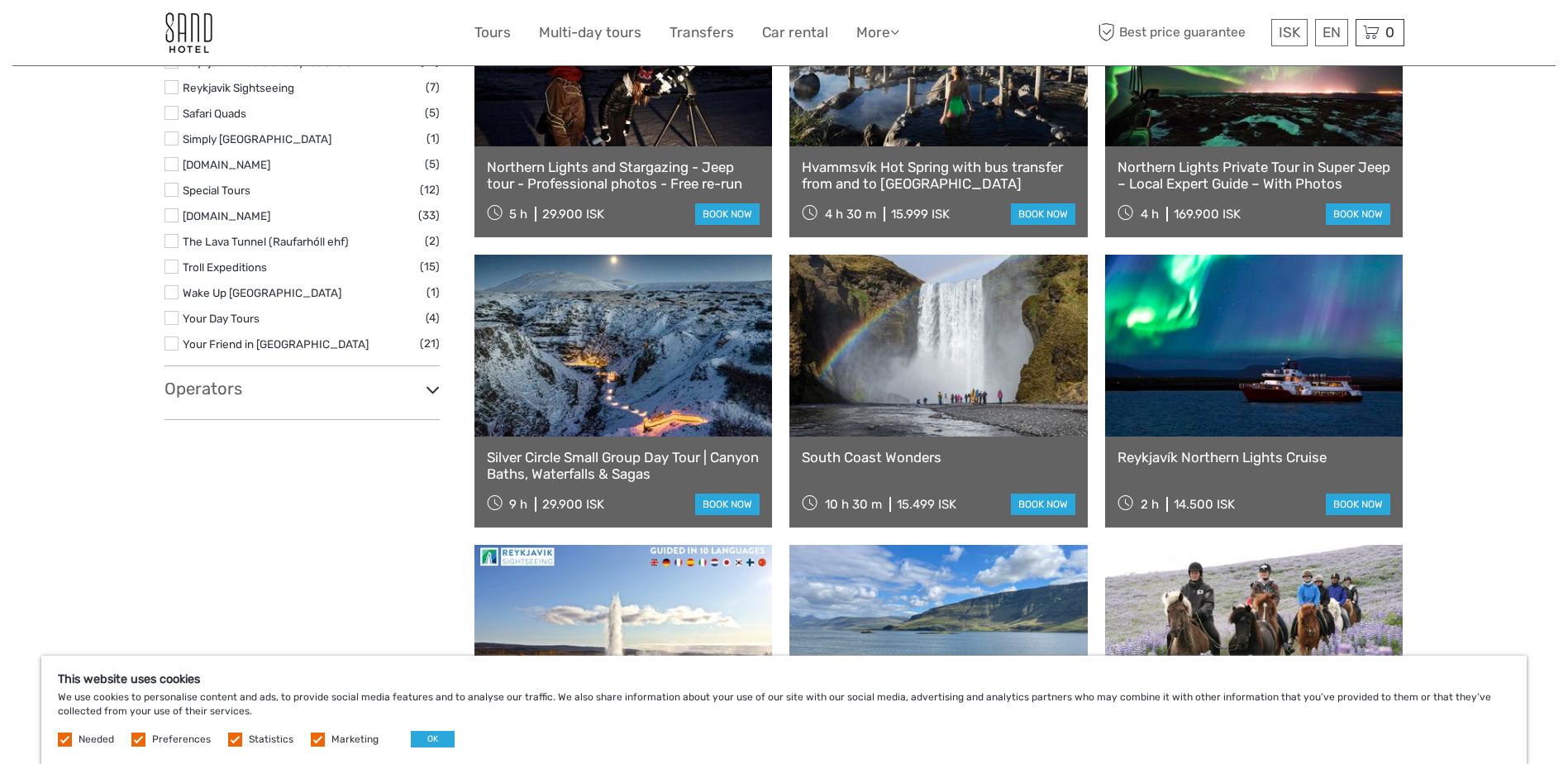
scroll to position [2582, 0]
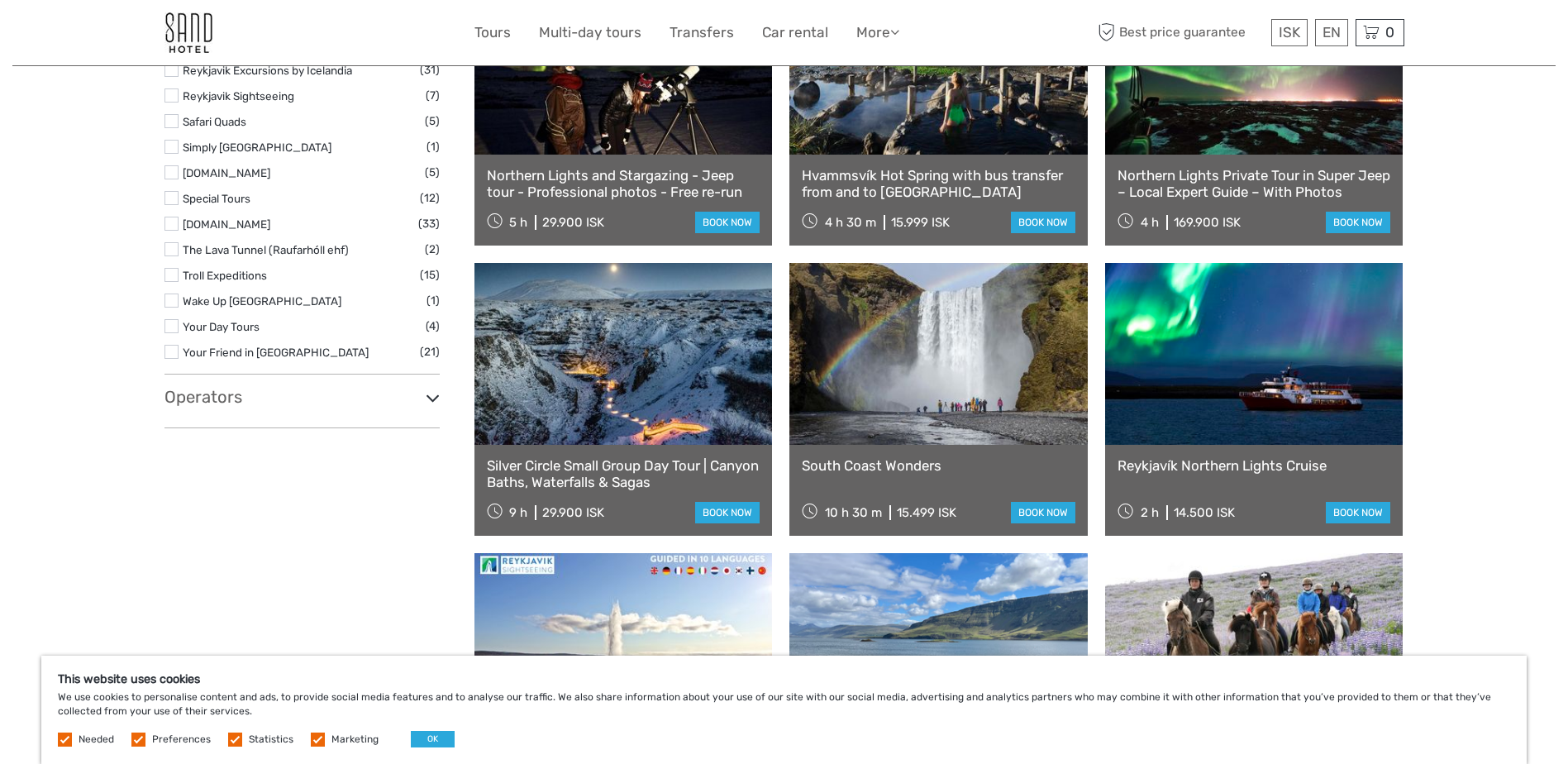
click at [631, 357] on link at bounding box center [623, 353] width 298 height 182
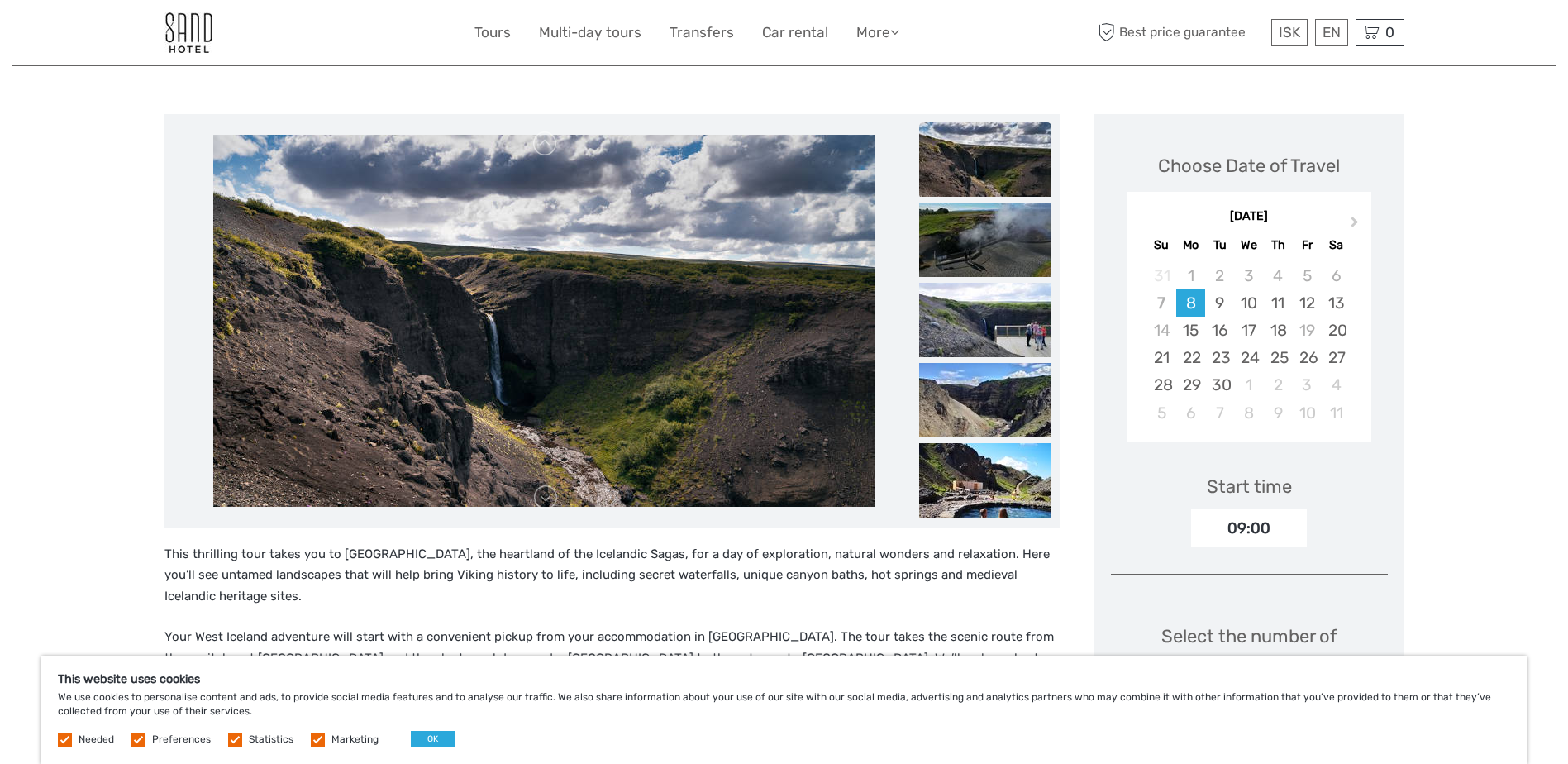
scroll to position [156, 0]
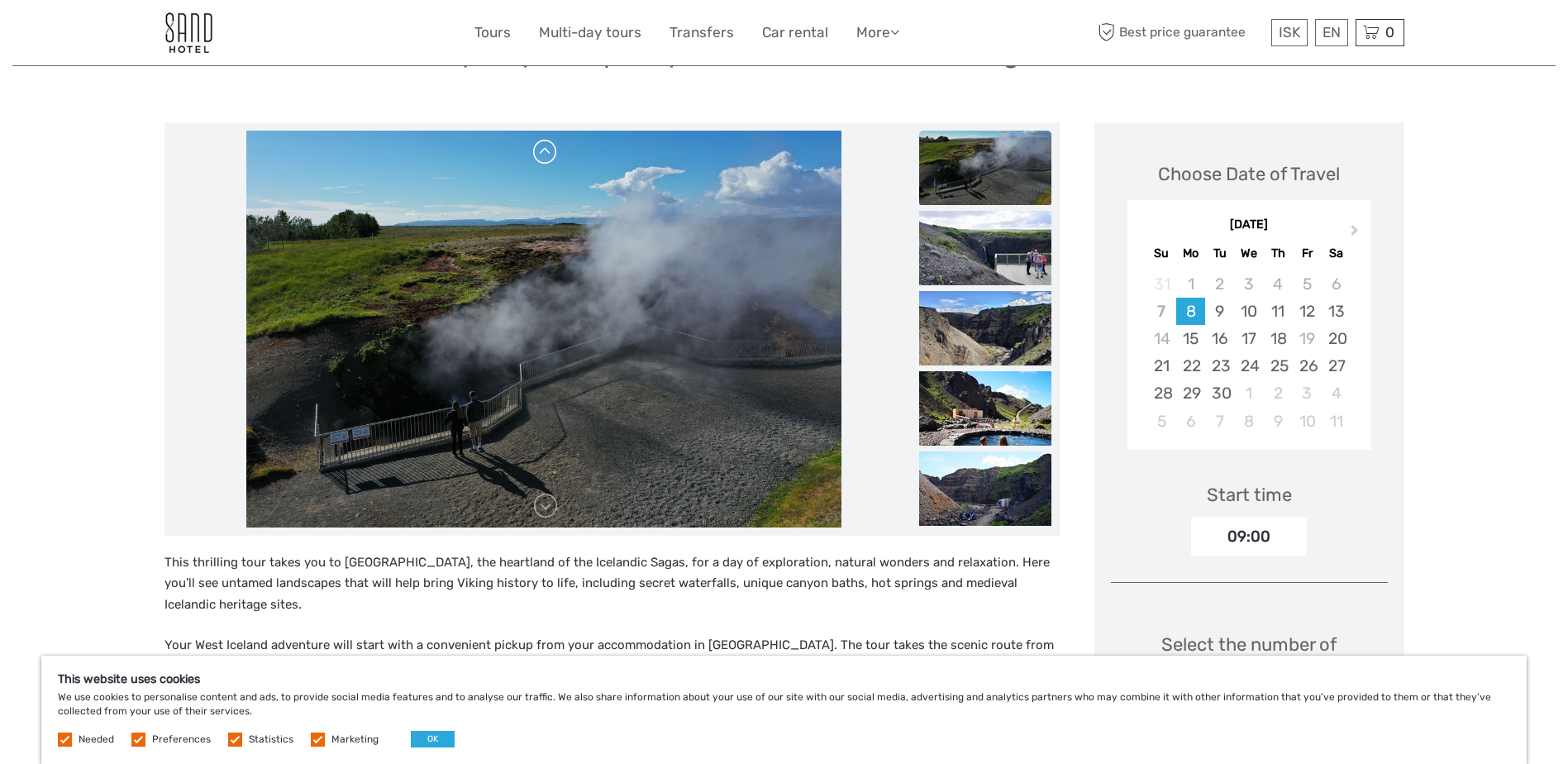
click at [542, 156] on link at bounding box center [545, 151] width 26 height 26
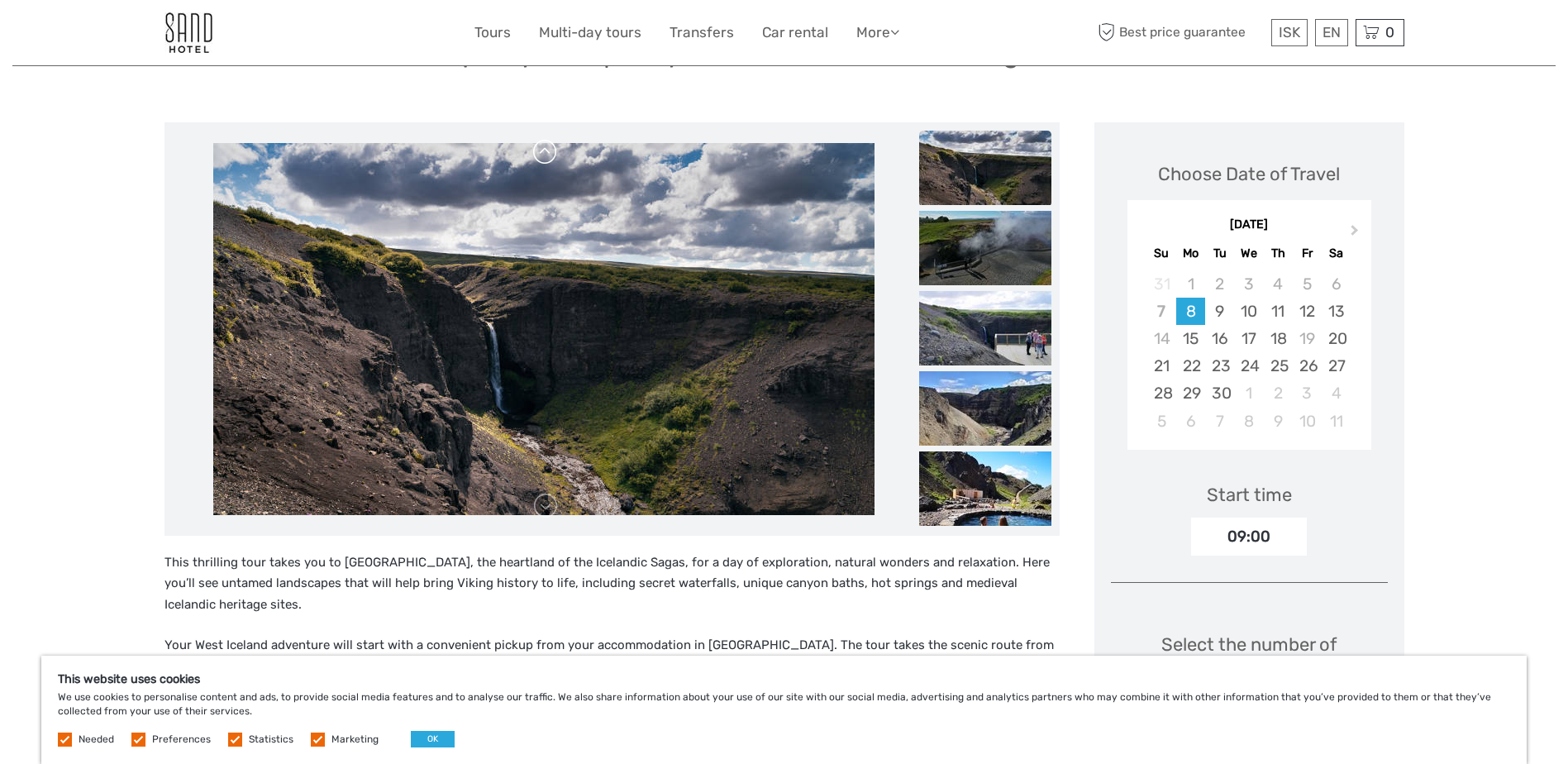
click at [539, 151] on link at bounding box center [545, 151] width 26 height 26
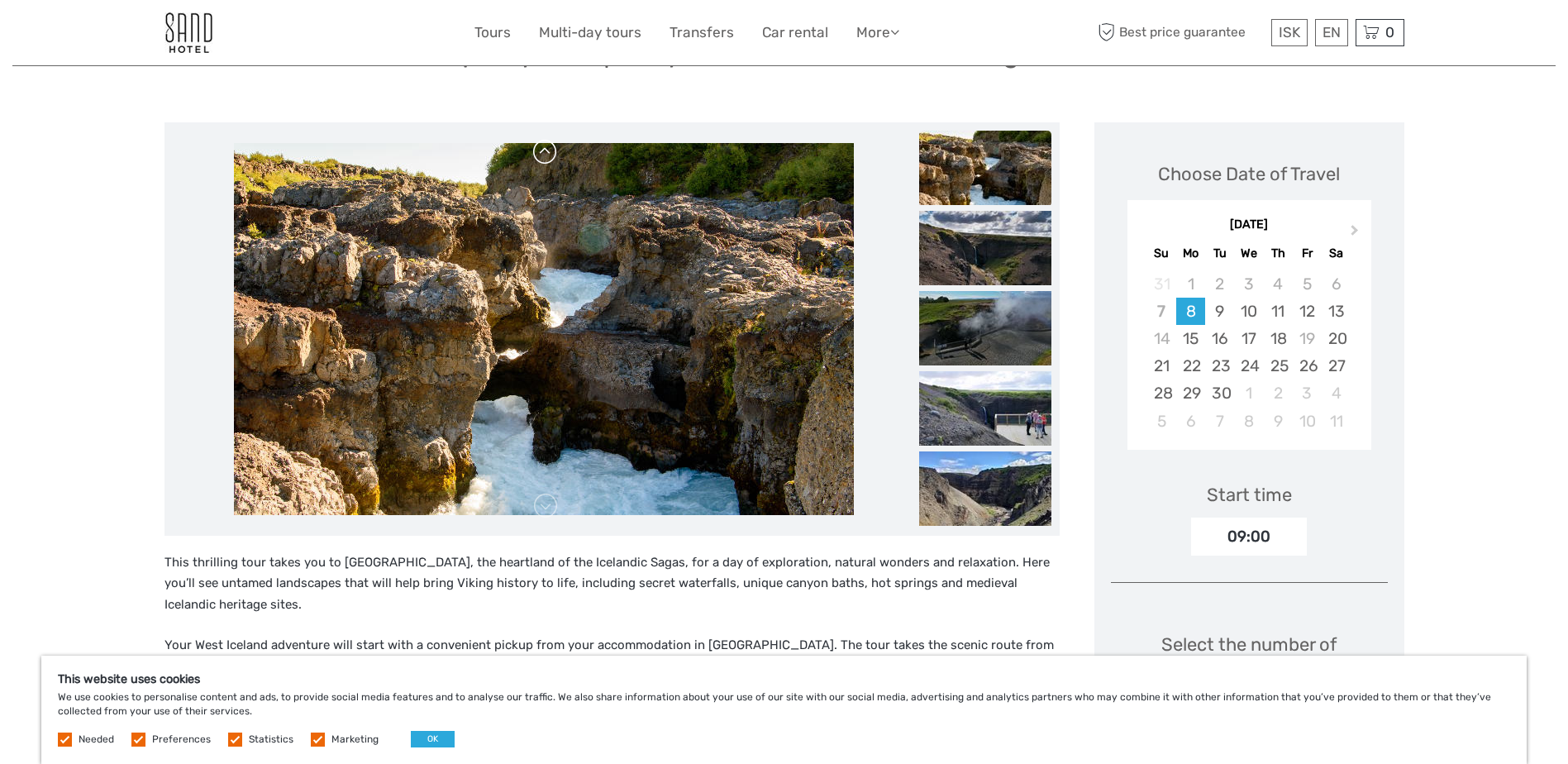
click at [539, 151] on link at bounding box center [545, 151] width 26 height 26
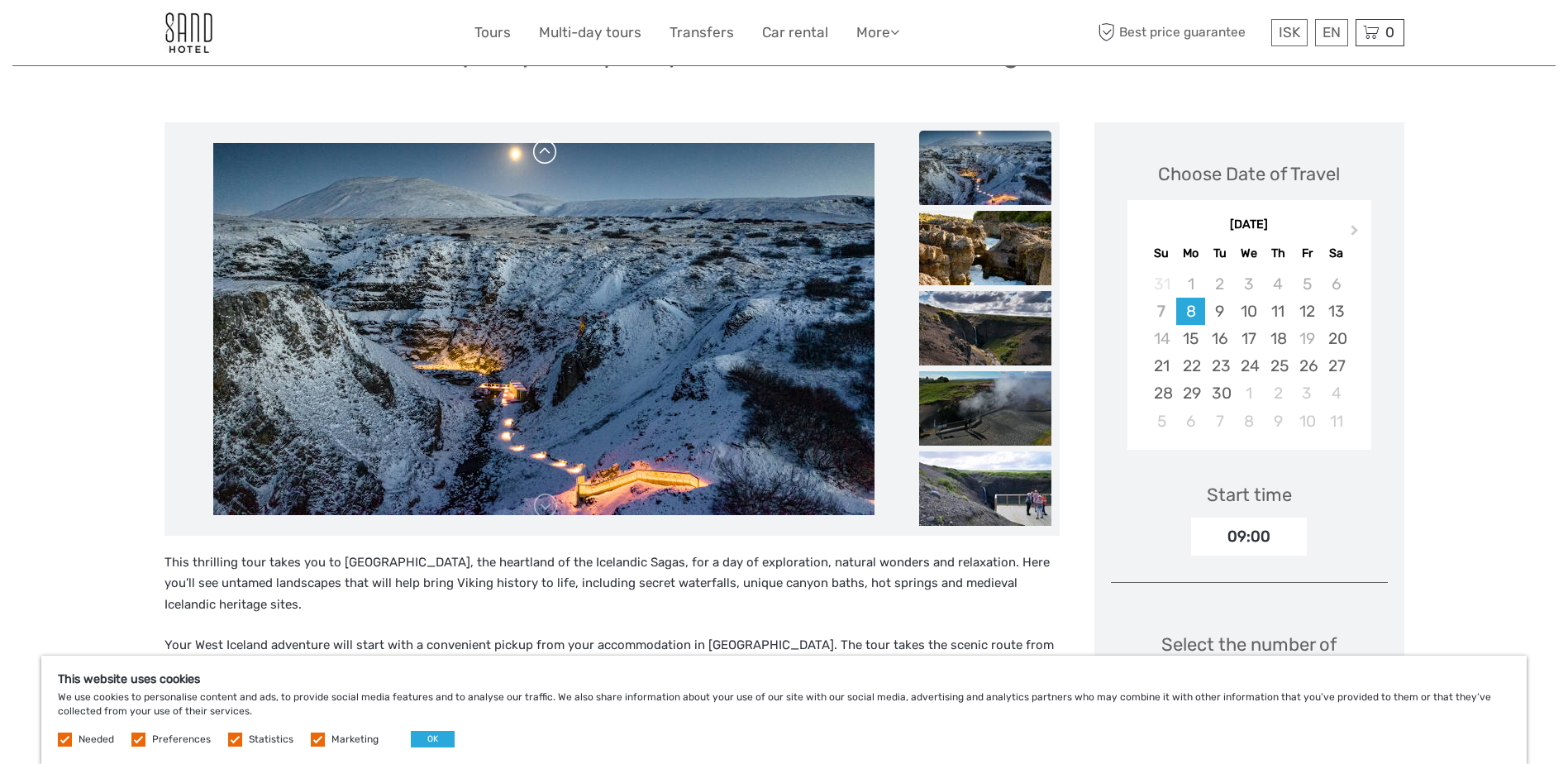
click at [539, 151] on link at bounding box center [545, 151] width 26 height 26
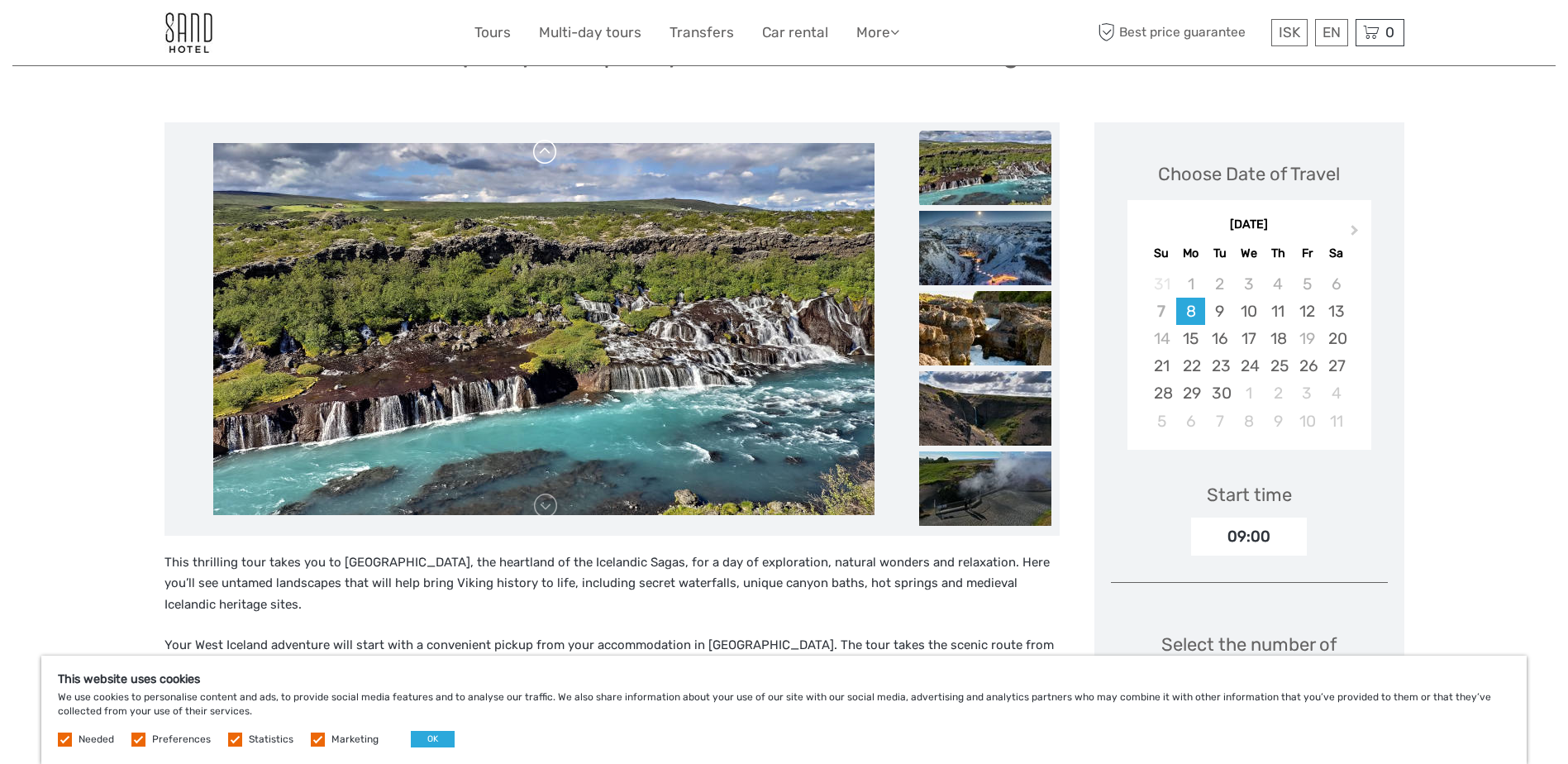
click at [539, 151] on link at bounding box center [545, 151] width 26 height 26
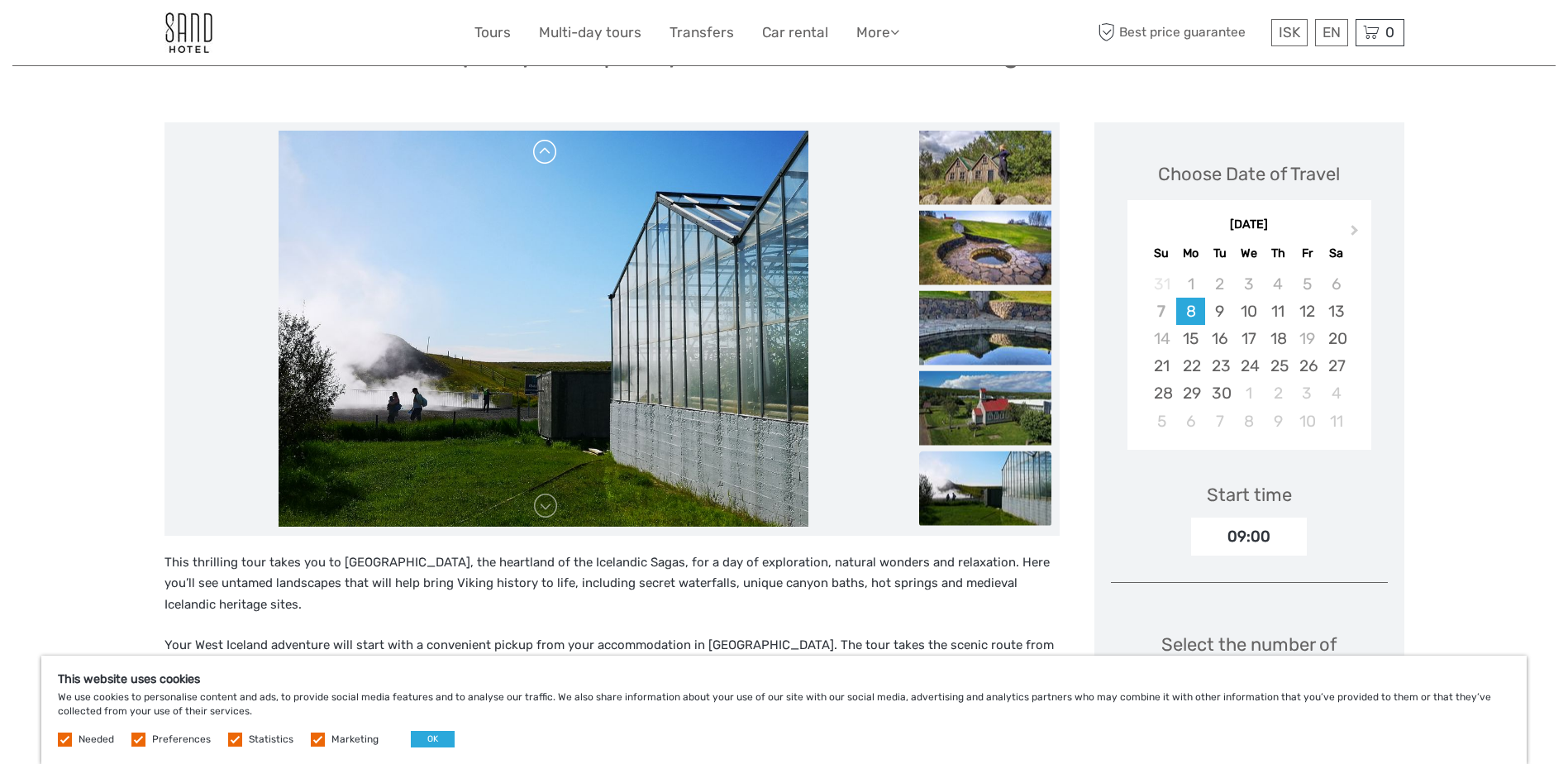
click at [539, 151] on link at bounding box center [545, 151] width 26 height 26
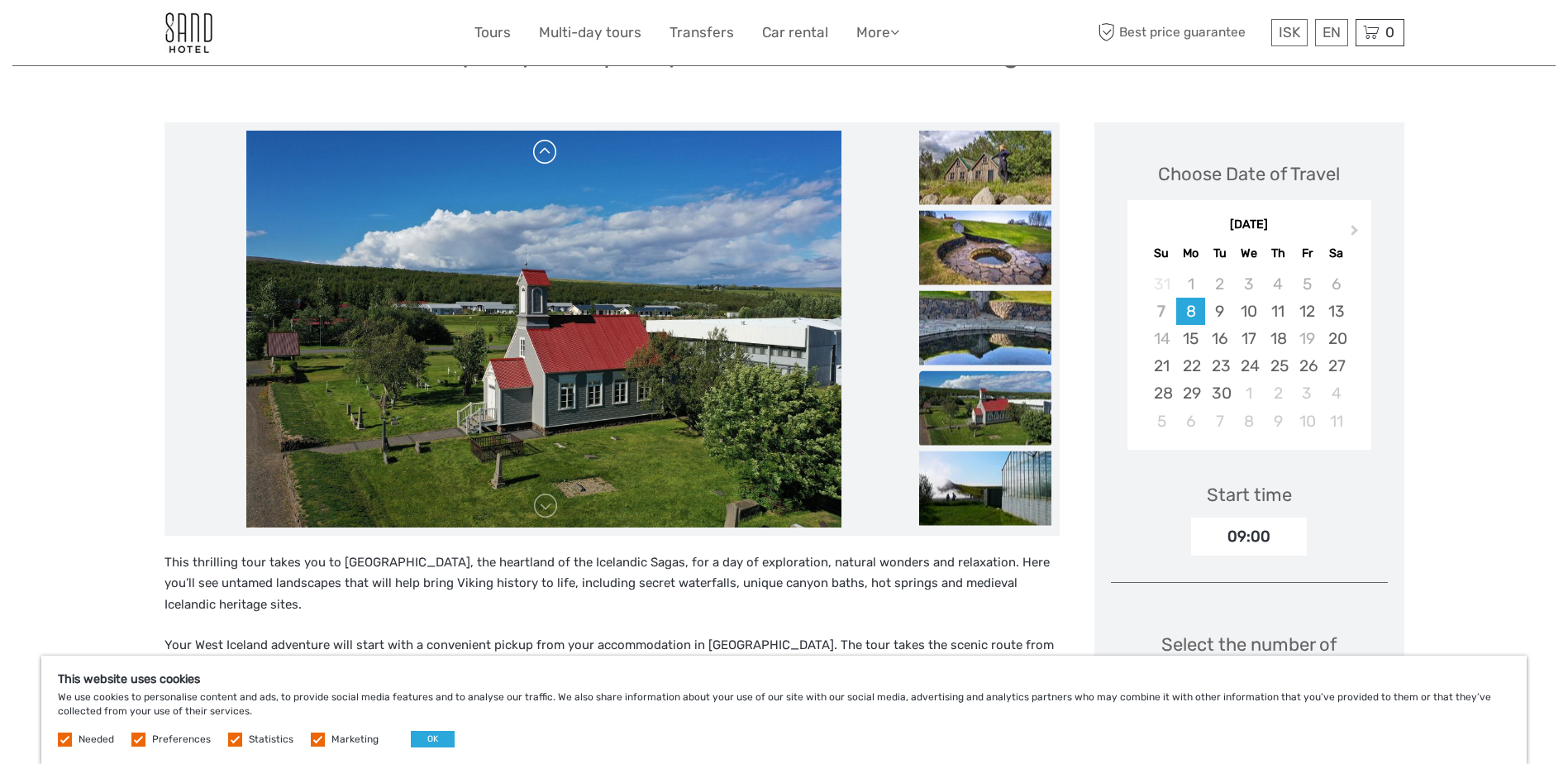
click at [539, 151] on link at bounding box center [545, 151] width 26 height 26
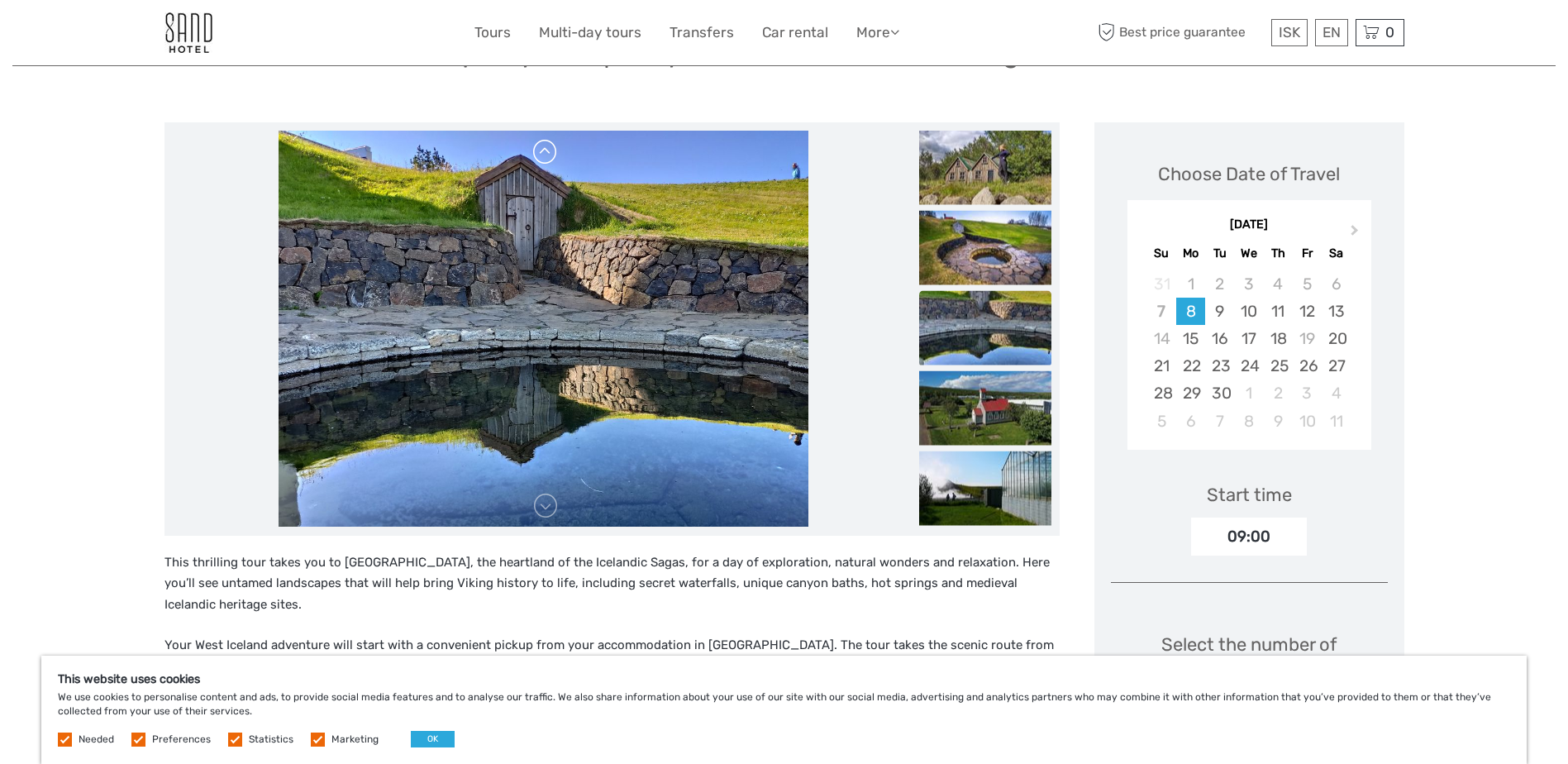
click at [539, 151] on link at bounding box center [545, 151] width 26 height 26
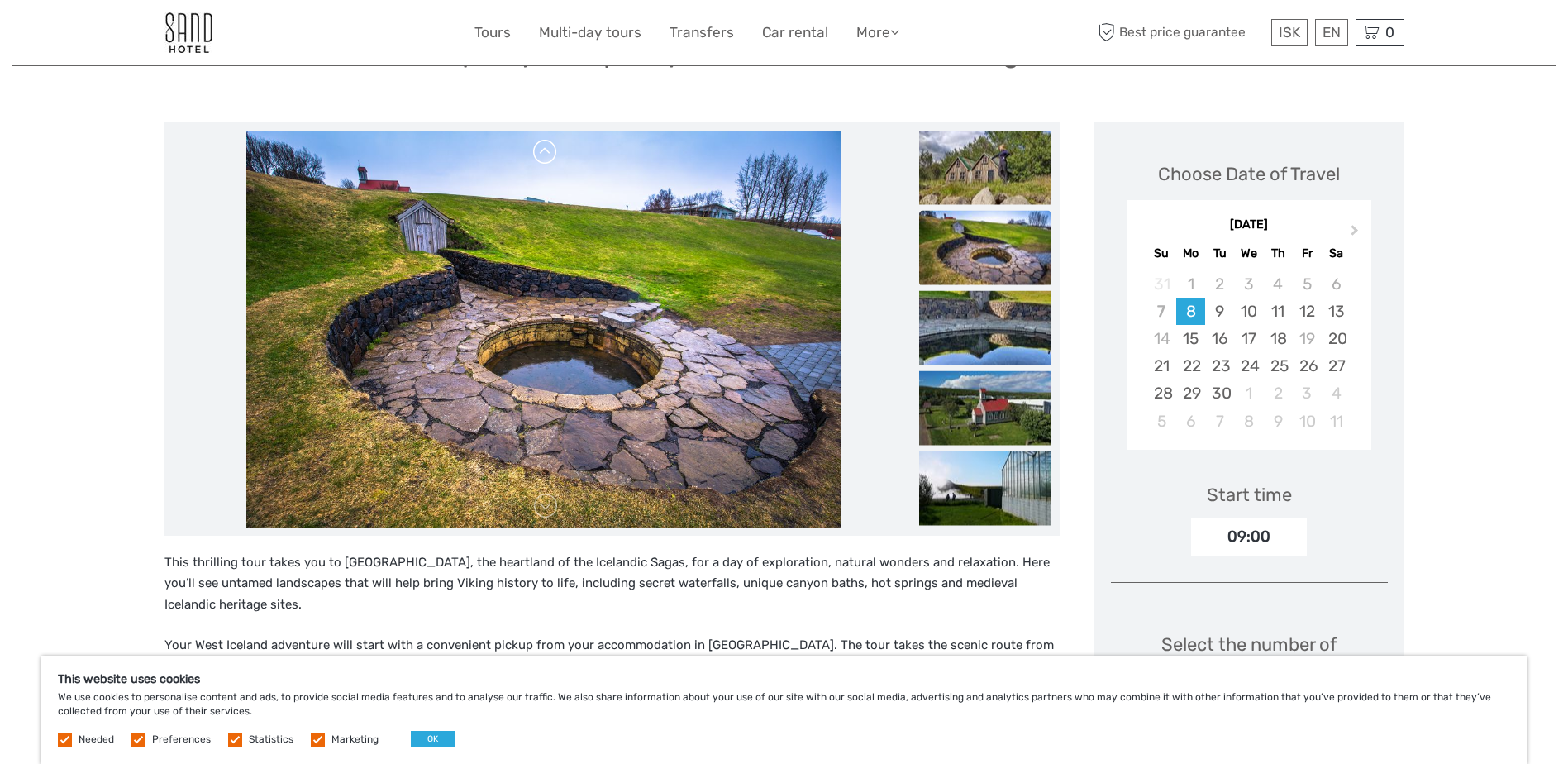
click at [539, 151] on link at bounding box center [545, 151] width 26 height 26
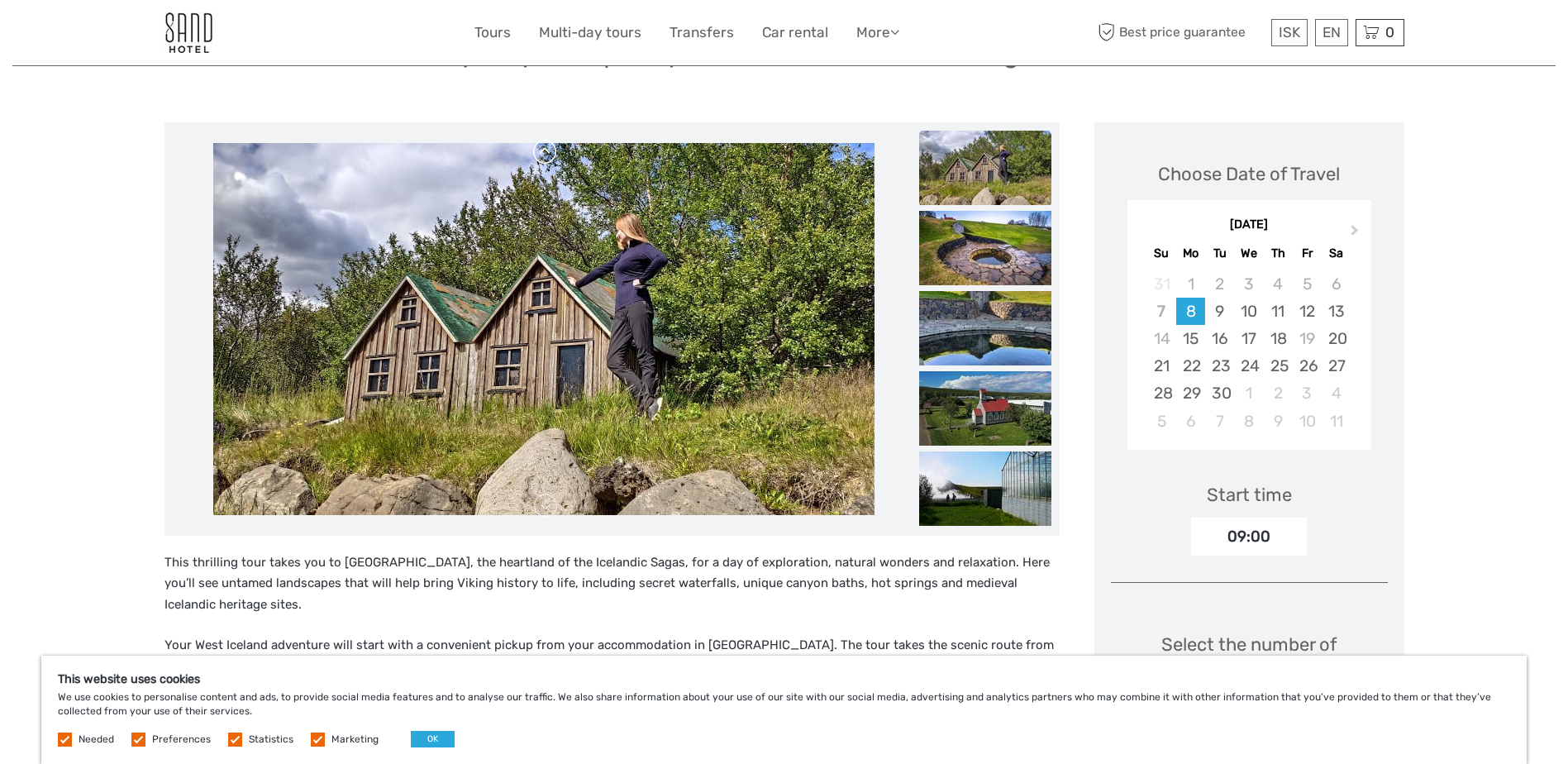
click at [539, 151] on link at bounding box center [545, 151] width 26 height 26
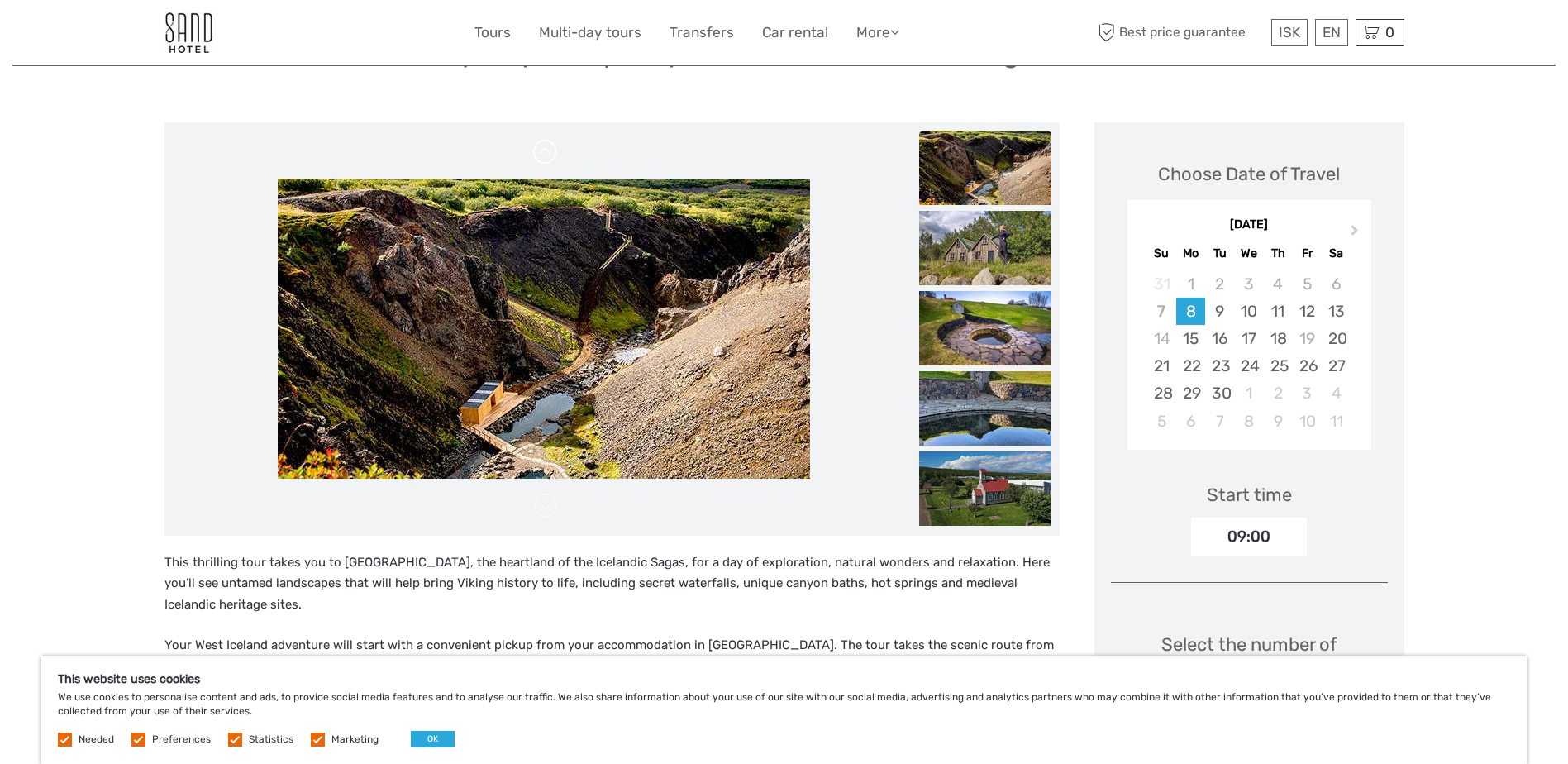
click at [539, 151] on link at bounding box center [545, 151] width 26 height 26
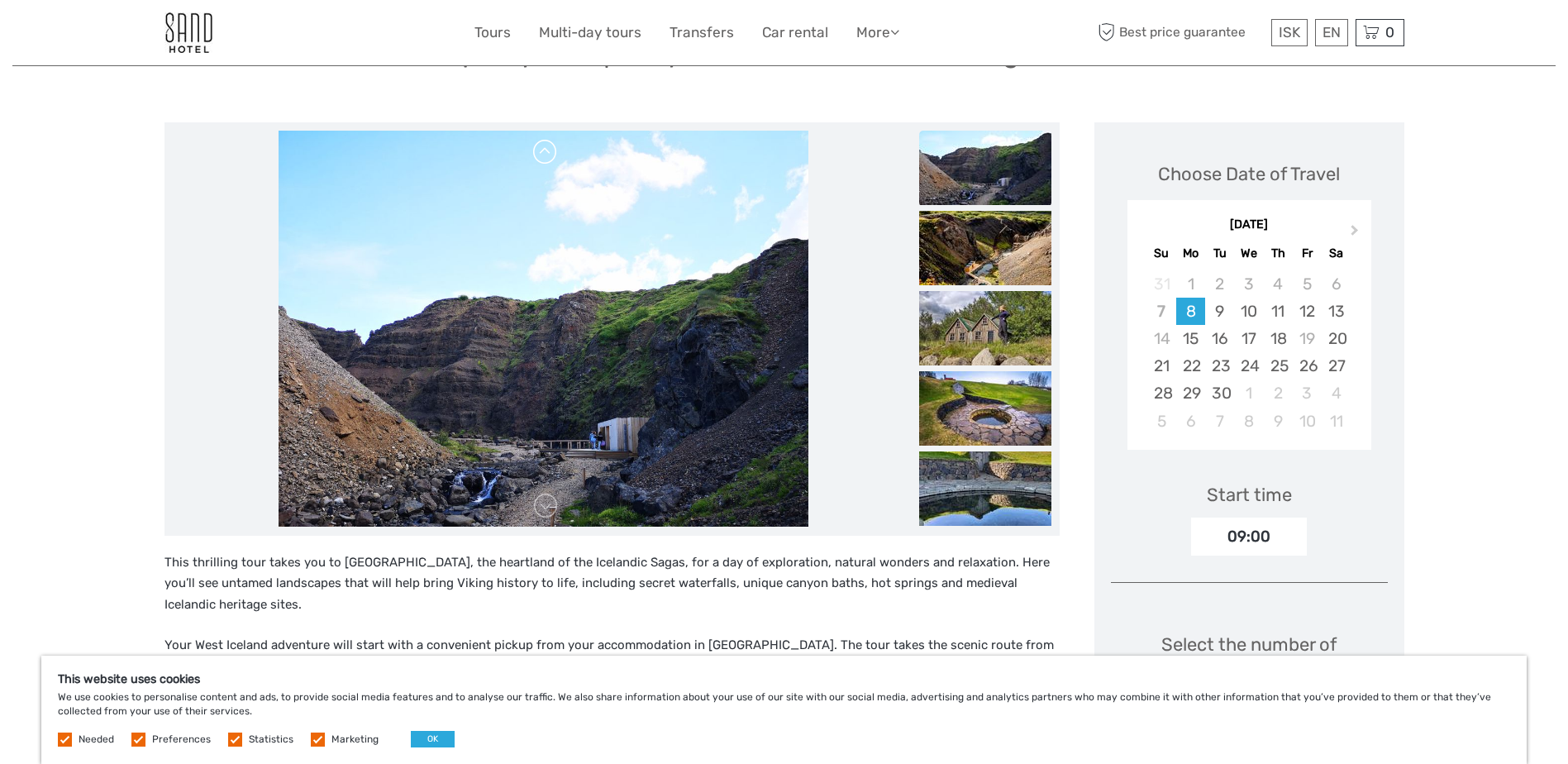
click at [539, 151] on link at bounding box center [545, 151] width 26 height 26
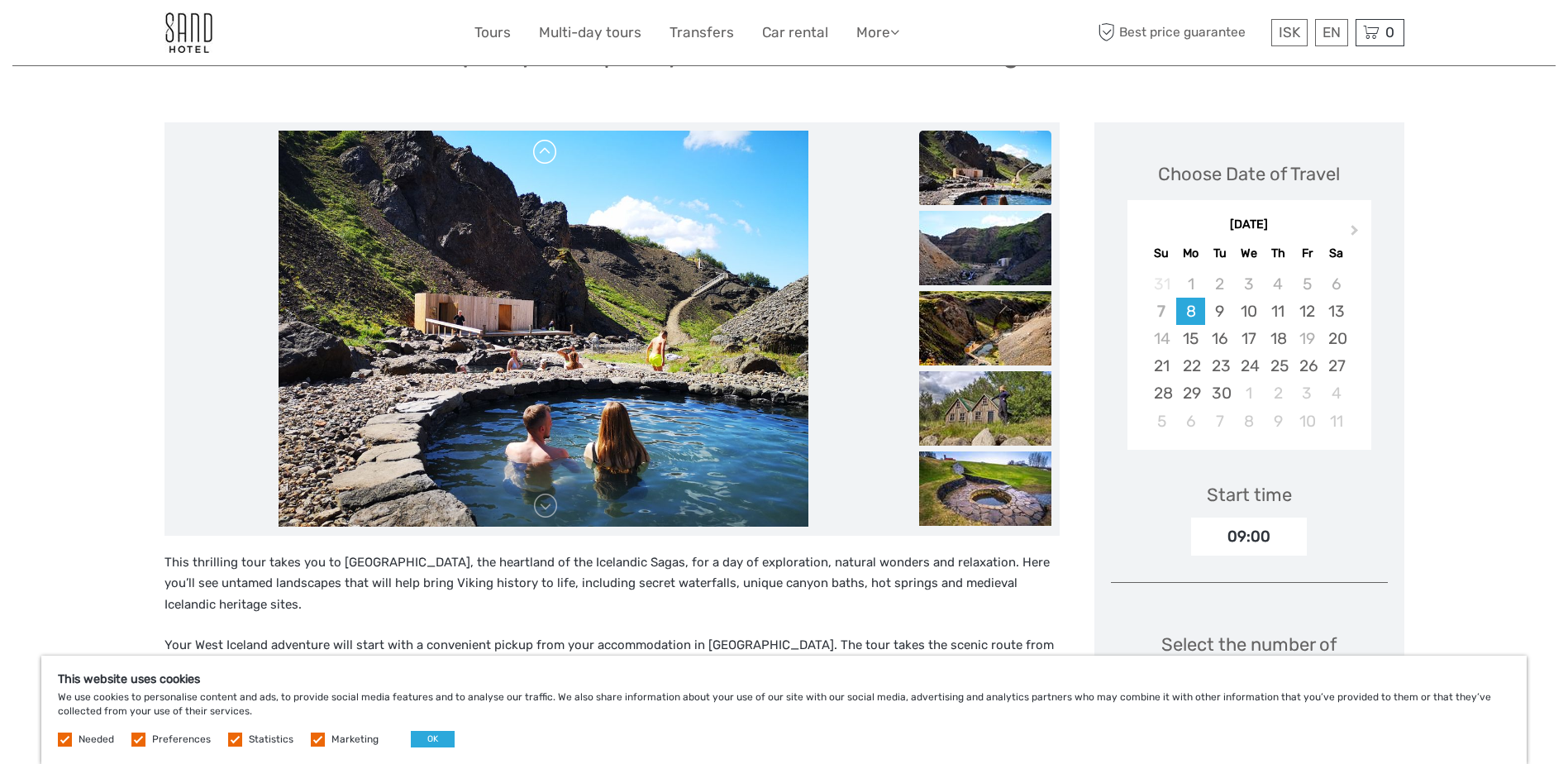
click at [539, 151] on link at bounding box center [545, 151] width 26 height 26
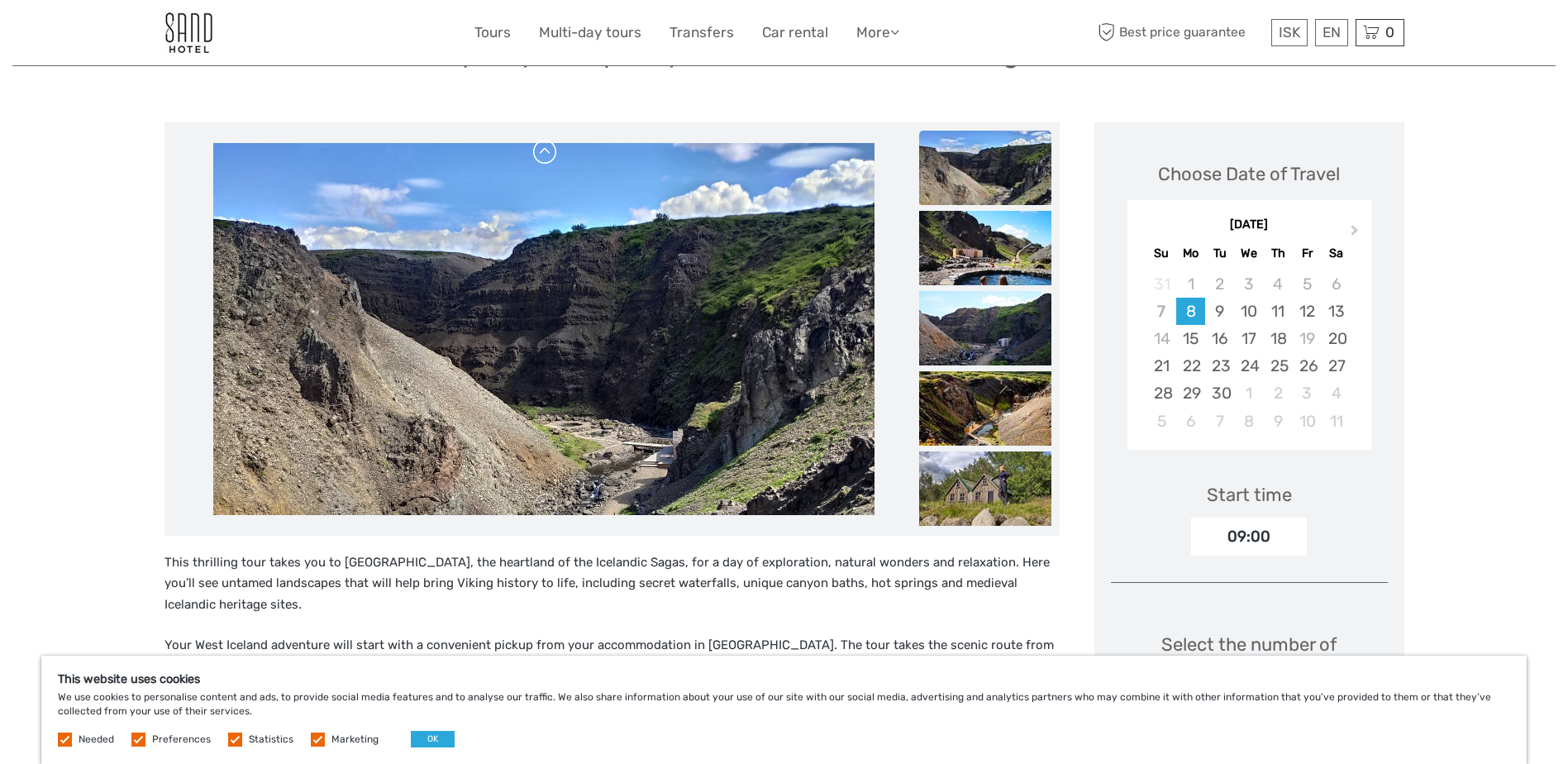
click at [539, 151] on link at bounding box center [545, 151] width 26 height 26
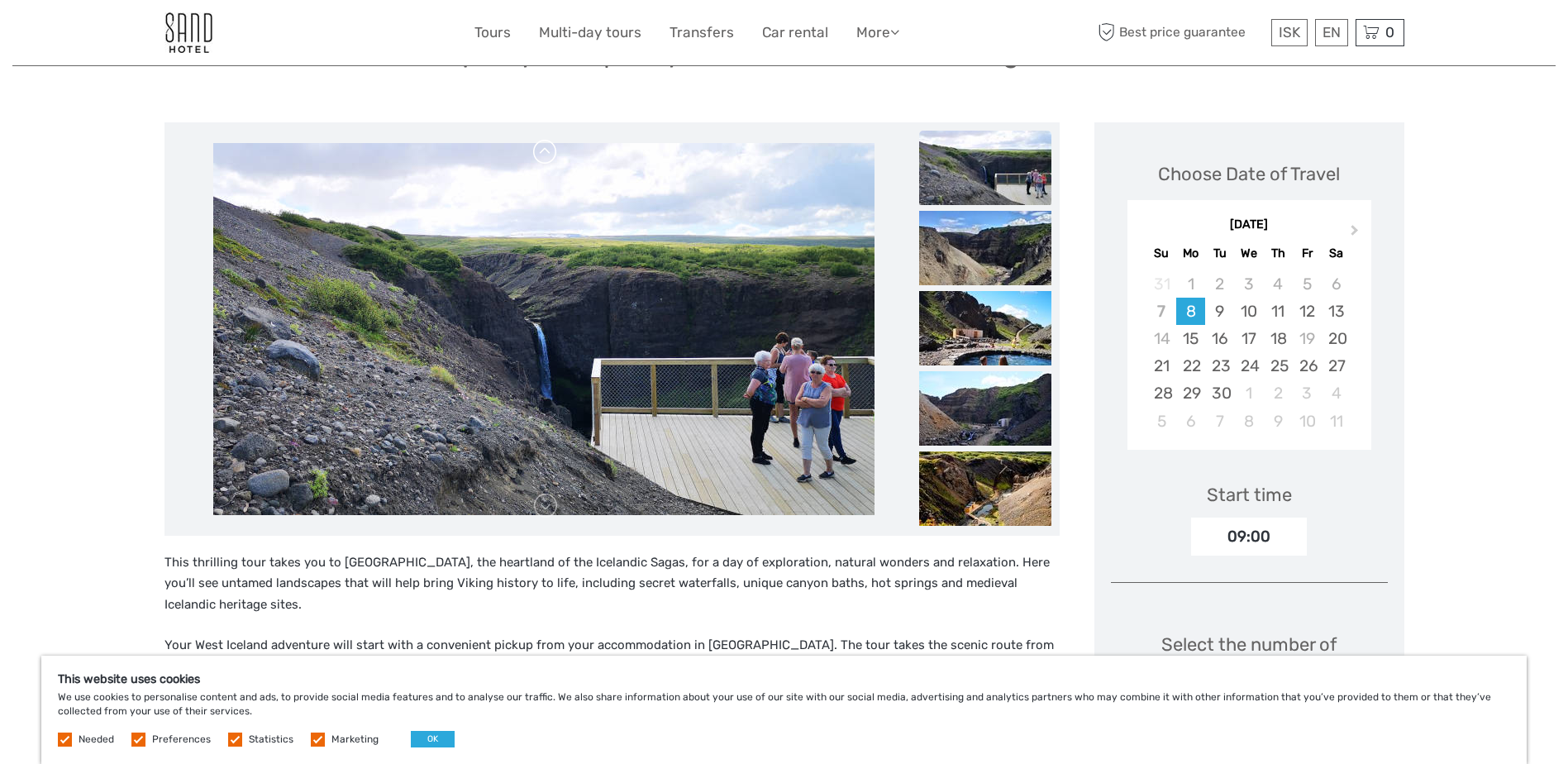
click at [539, 151] on link at bounding box center [545, 151] width 26 height 26
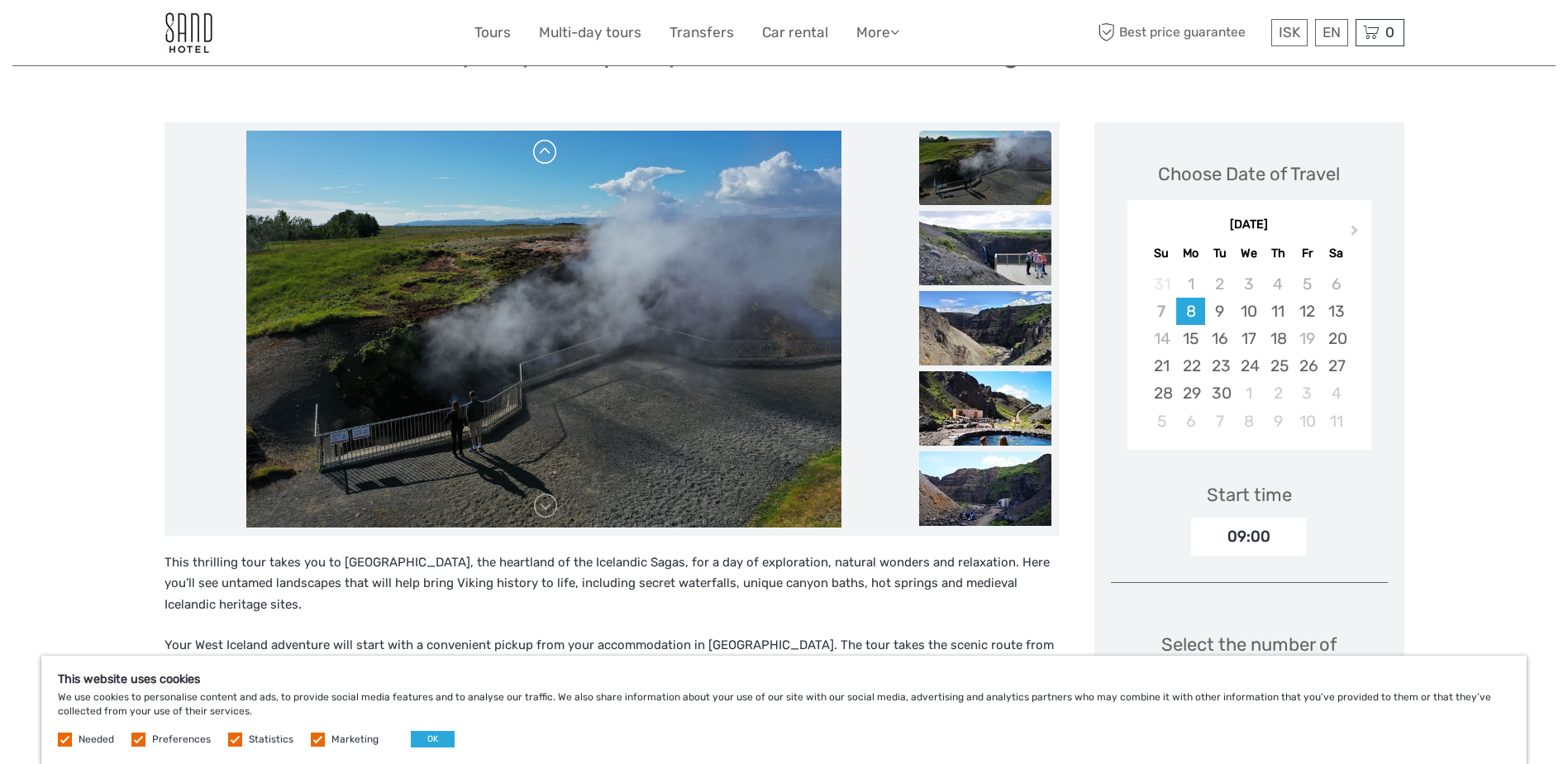
click at [539, 151] on link at bounding box center [545, 151] width 26 height 26
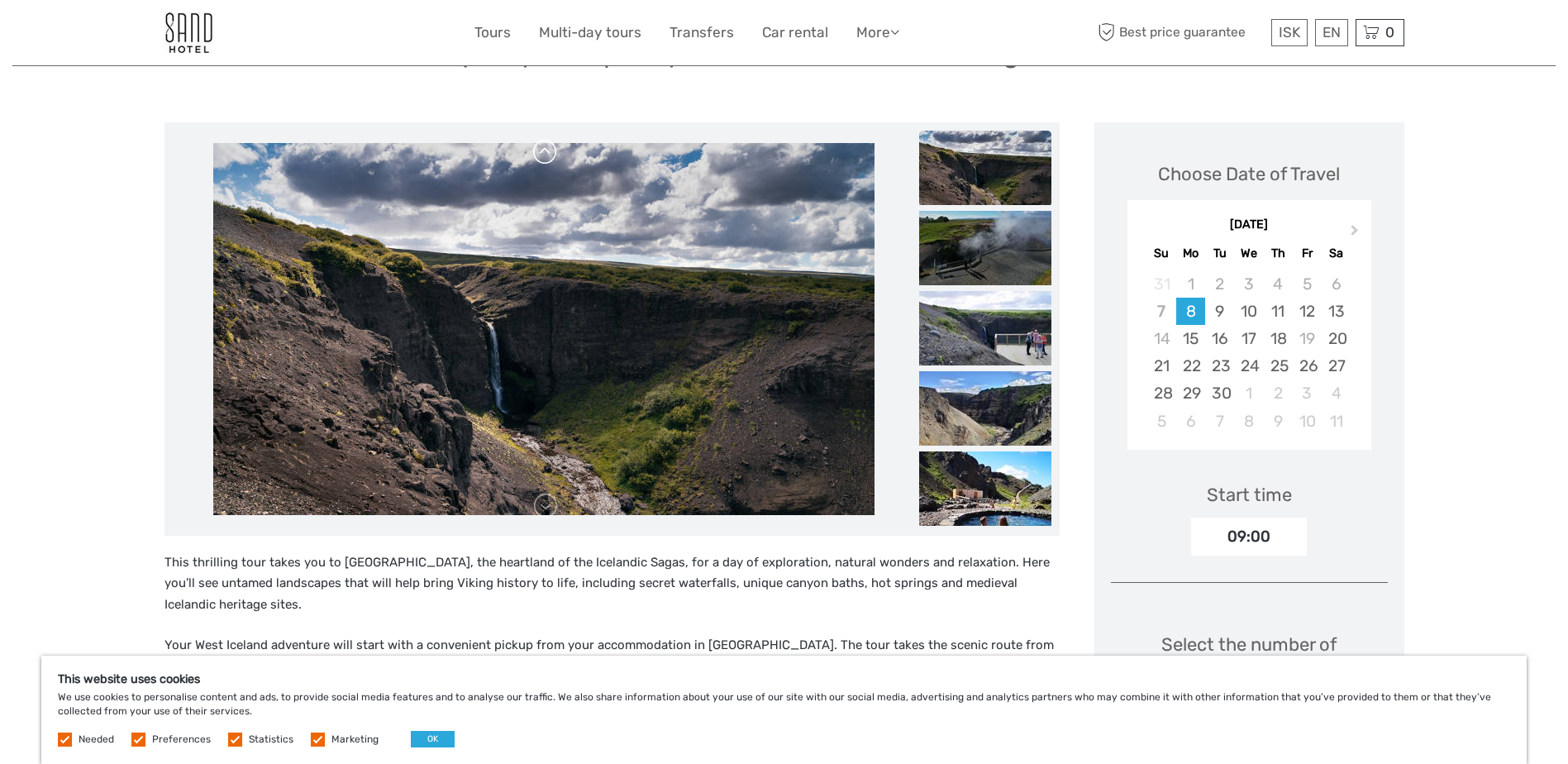
click at [539, 151] on link at bounding box center [545, 151] width 26 height 26
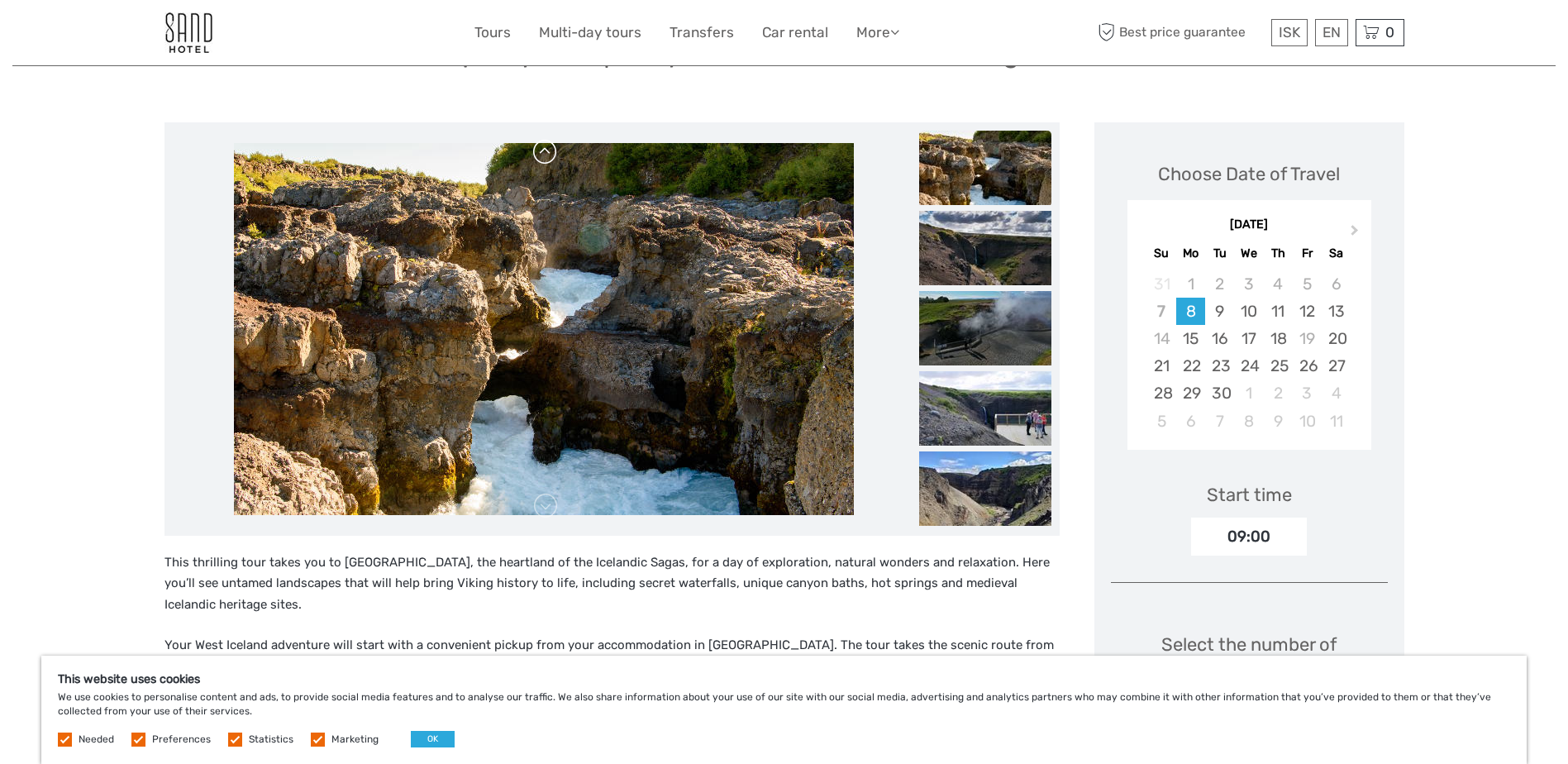
click at [539, 151] on link at bounding box center [545, 151] width 26 height 26
